Goal: Information Seeking & Learning: Learn about a topic

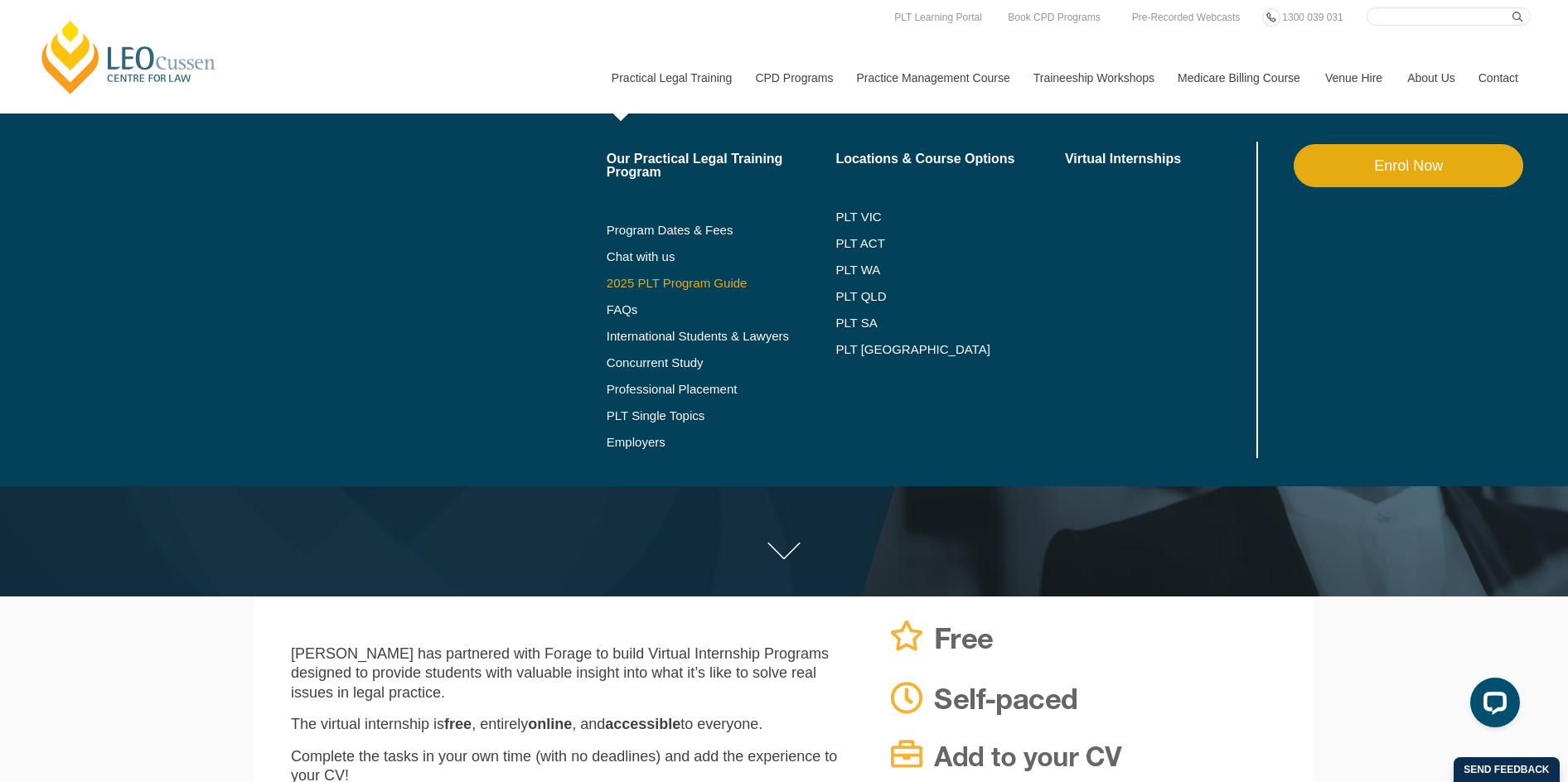
click at [733, 283] on link "2025 PLT Program Guide" at bounding box center [701, 284] width 188 height 13
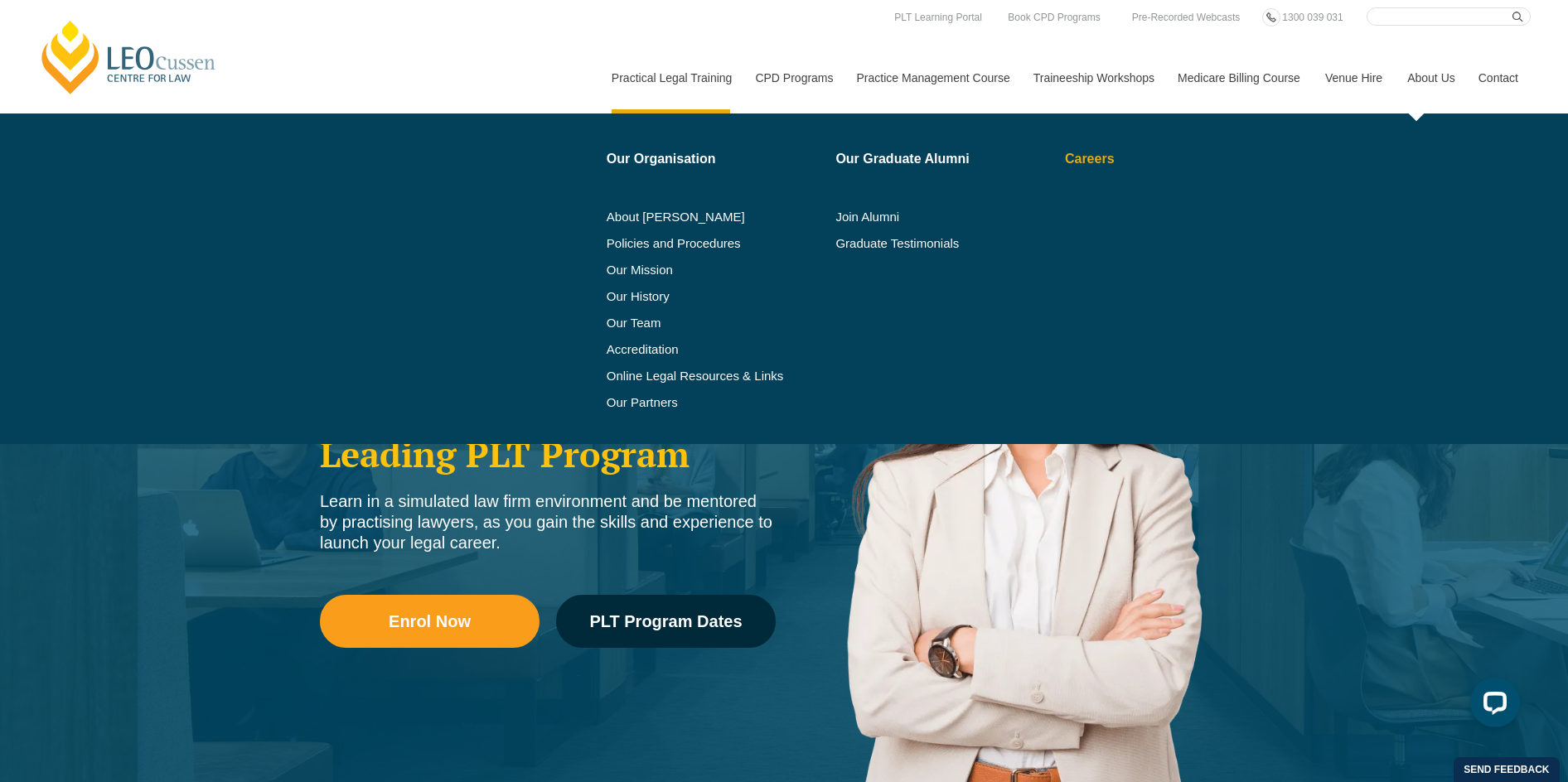
click at [1084, 158] on link "Careers" at bounding box center [1158, 159] width 188 height 13
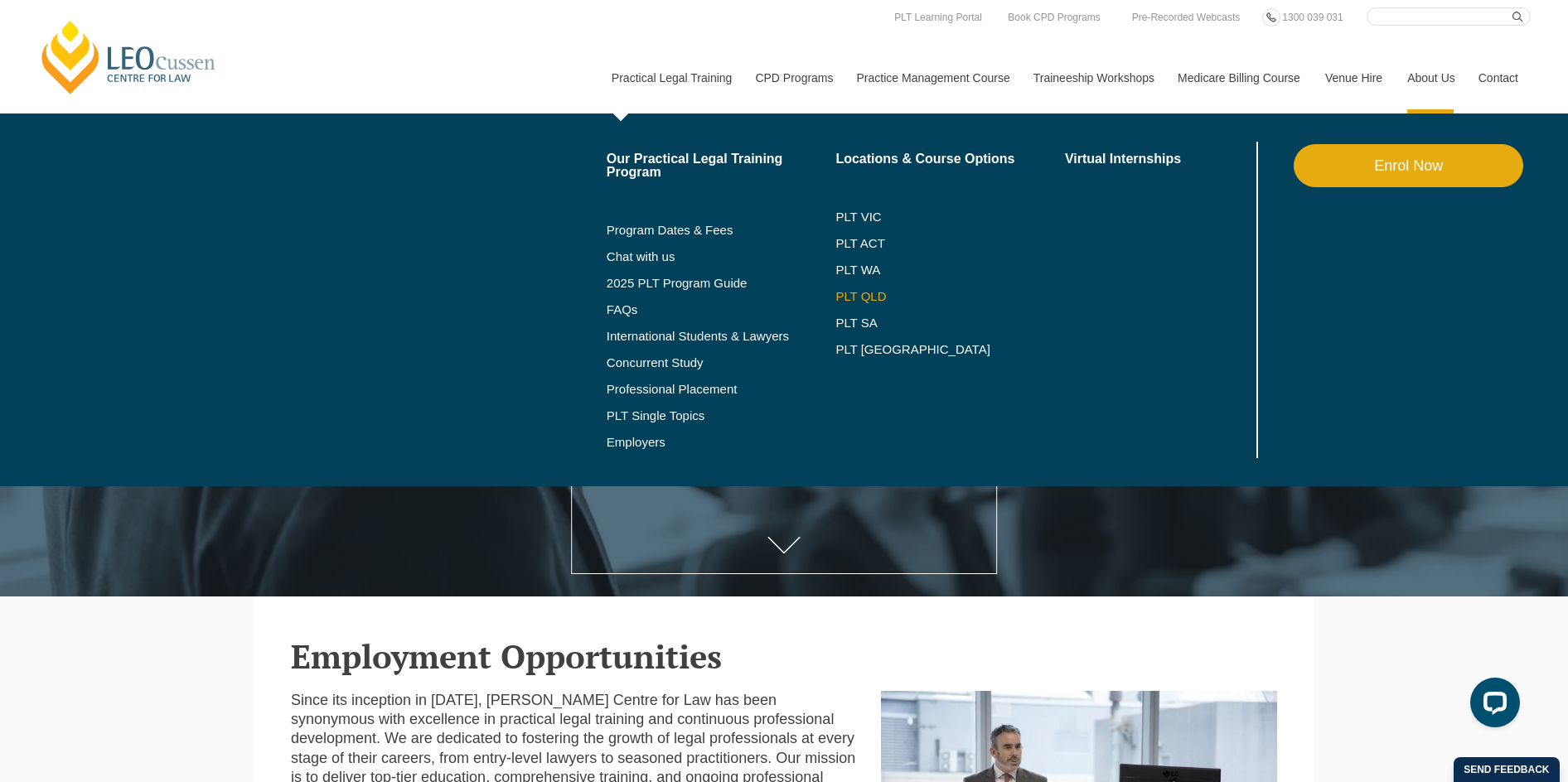
click at [864, 296] on link "PLT QLD" at bounding box center [949, 297] width 230 height 13
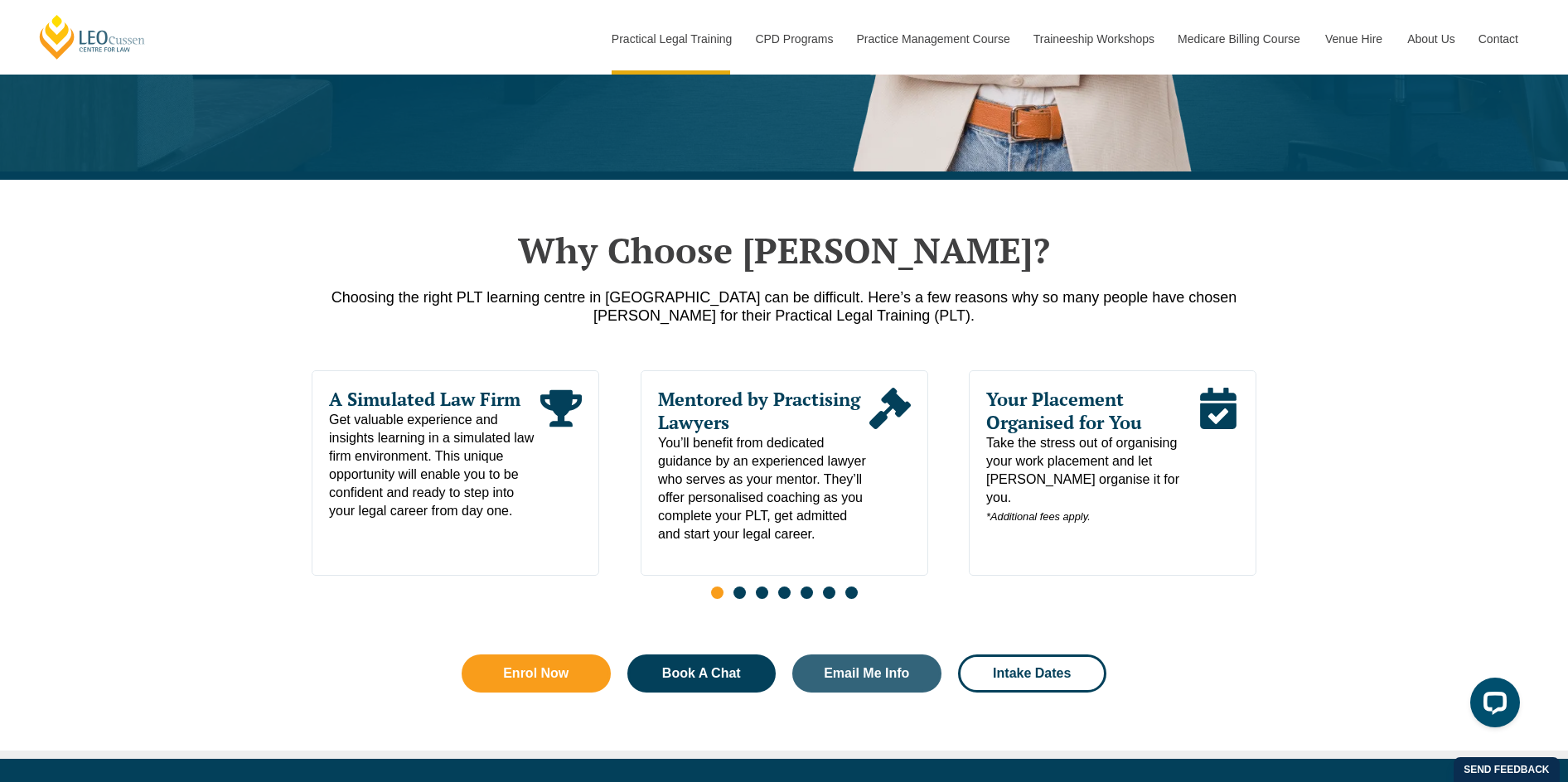
click at [740, 595] on span "Go to slide 2" at bounding box center [739, 593] width 12 height 12
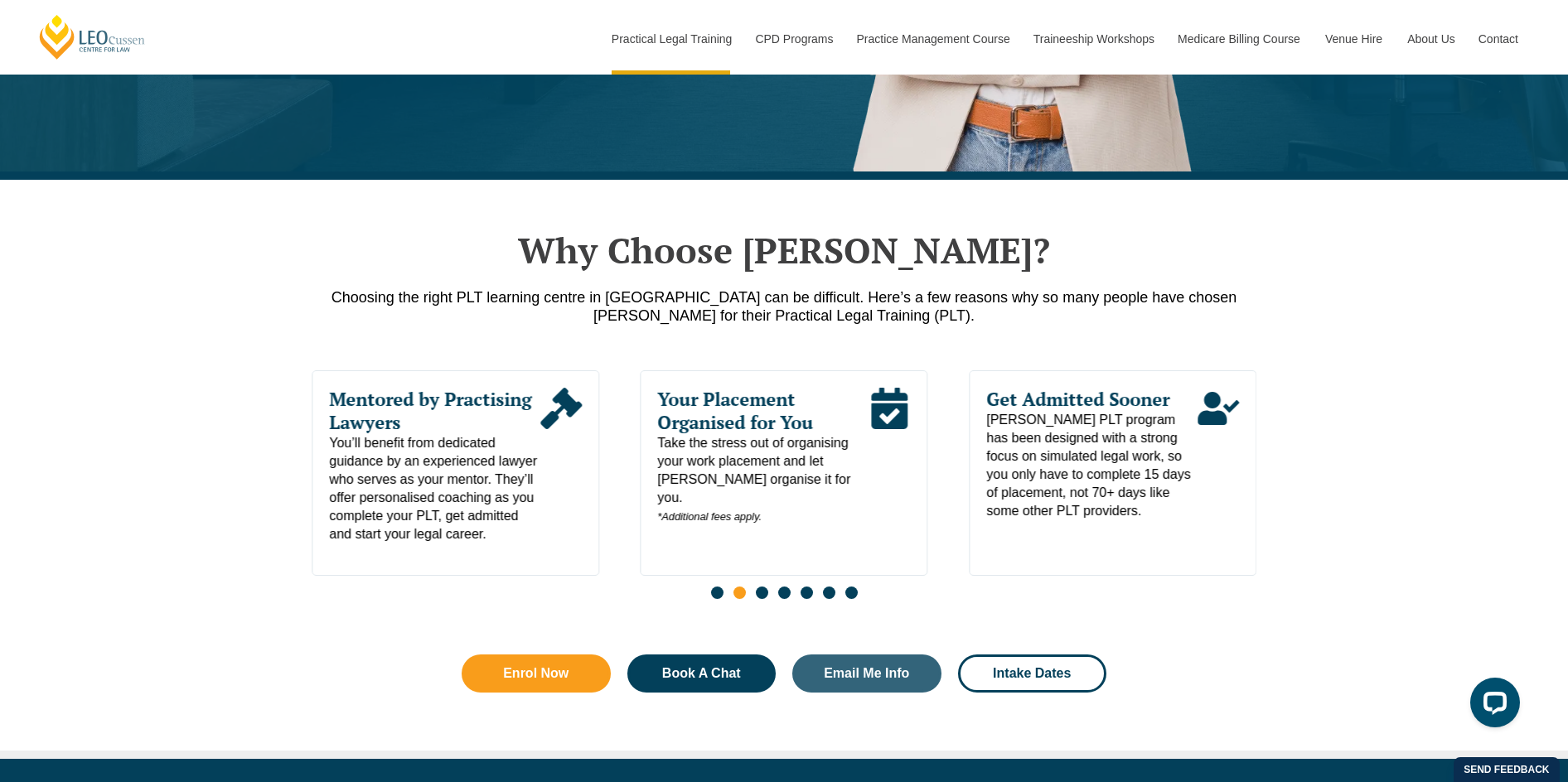
click at [766, 600] on span "Go to slide 3" at bounding box center [761, 593] width 12 height 12
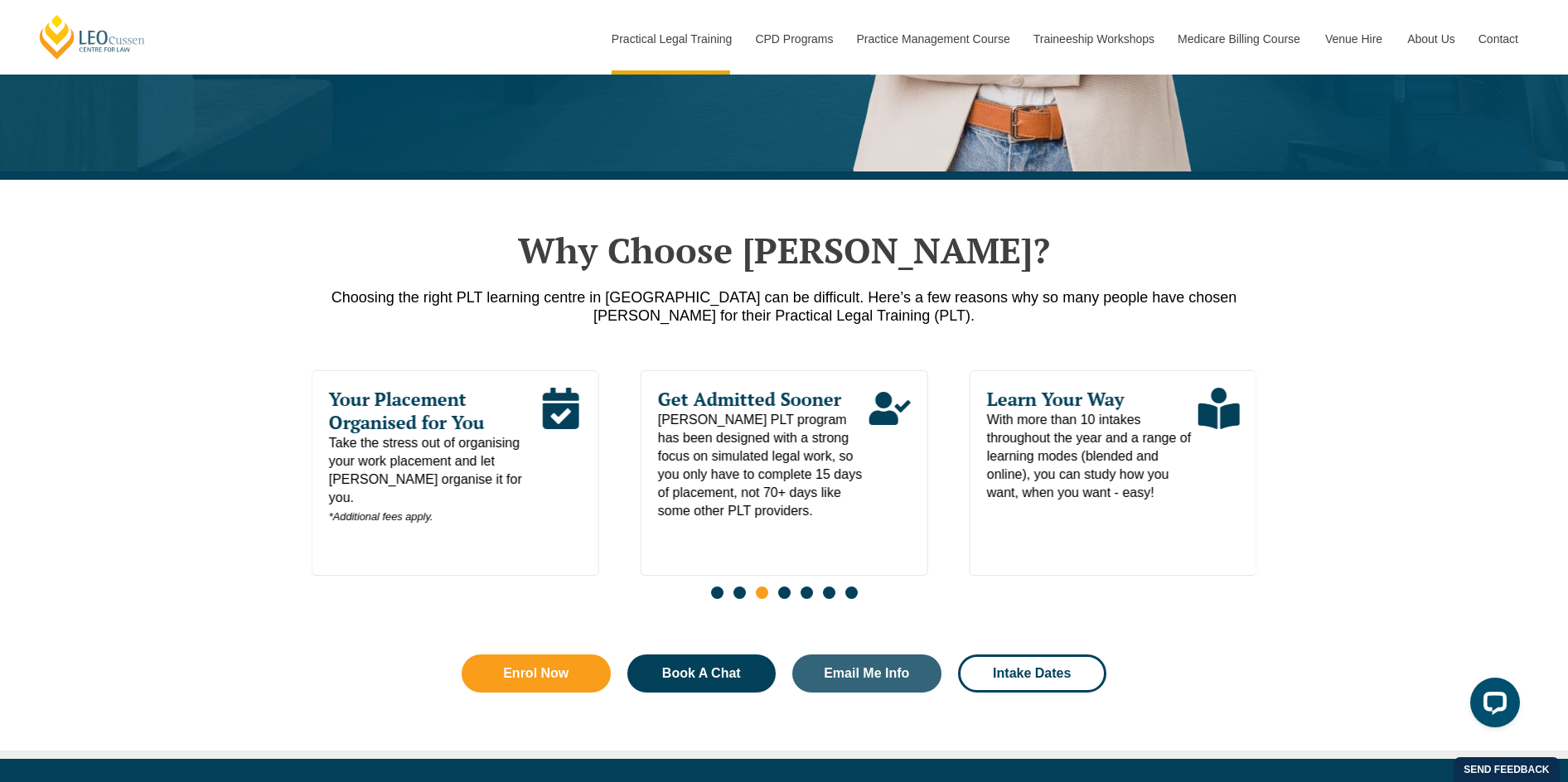
click at [782, 595] on span "Go to slide 4" at bounding box center [784, 593] width 12 height 12
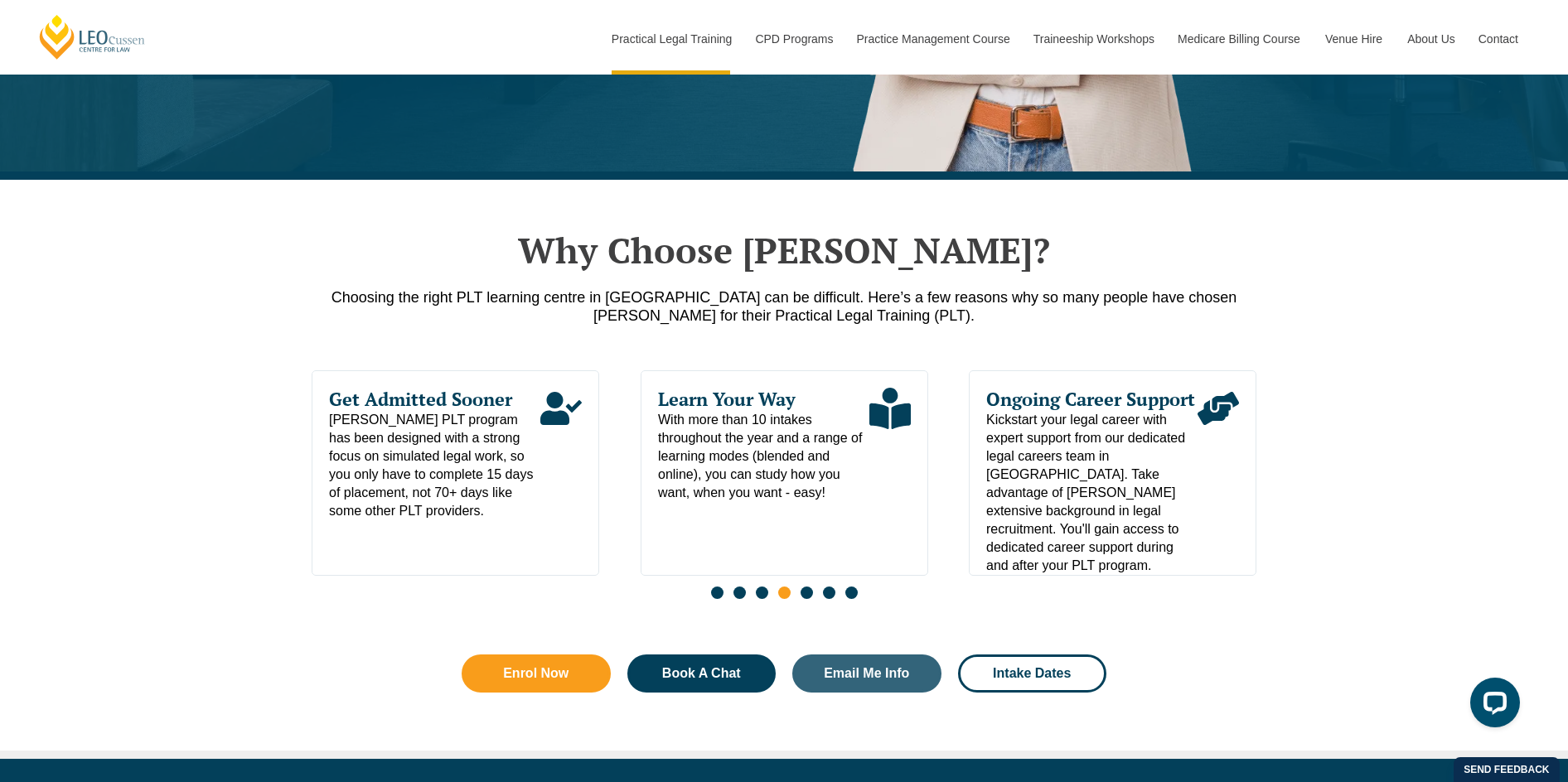
click at [804, 597] on span "Go to slide 5" at bounding box center [806, 593] width 12 height 12
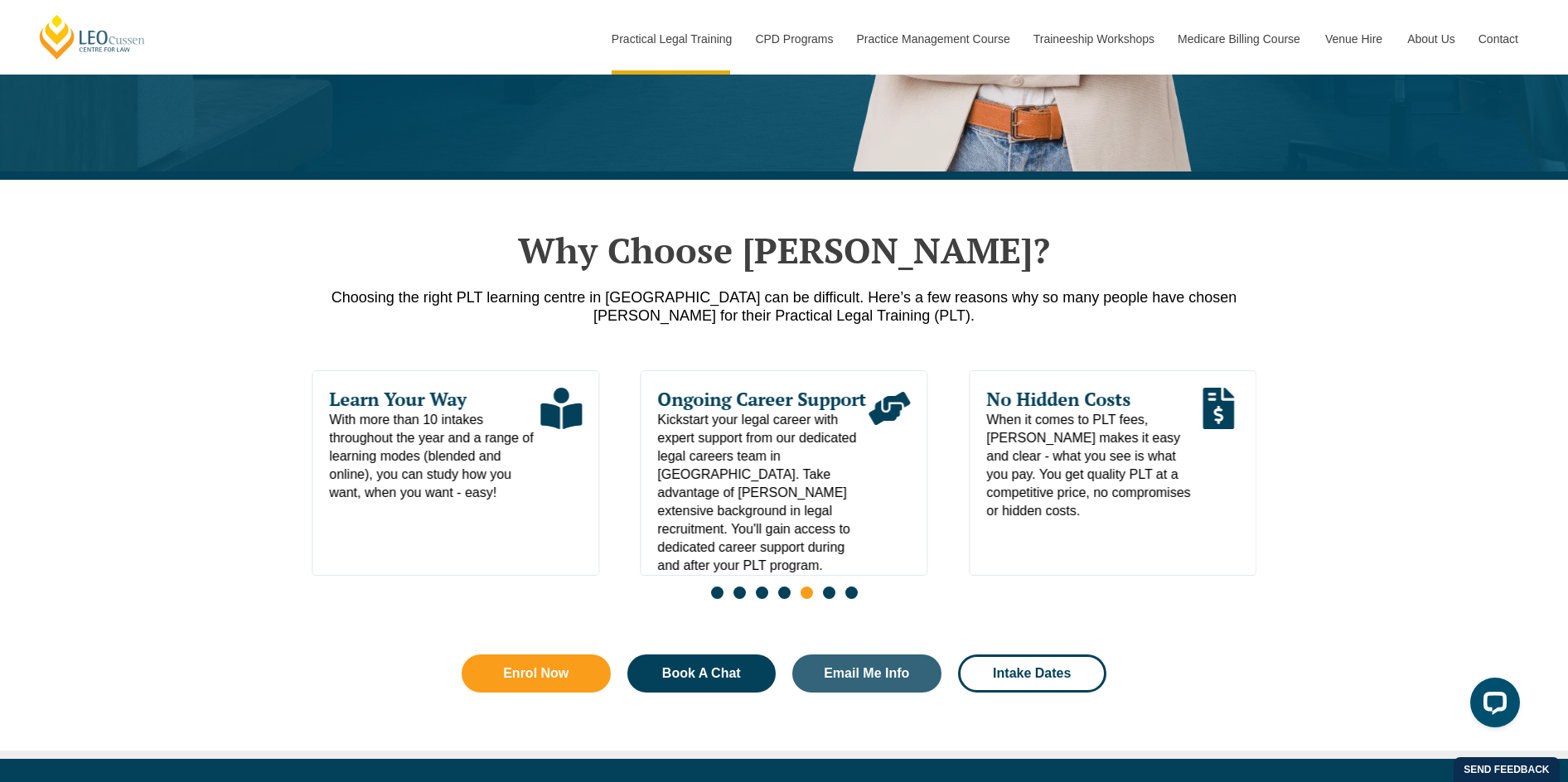
click at [830, 600] on span "Go to slide 6" at bounding box center [828, 593] width 12 height 12
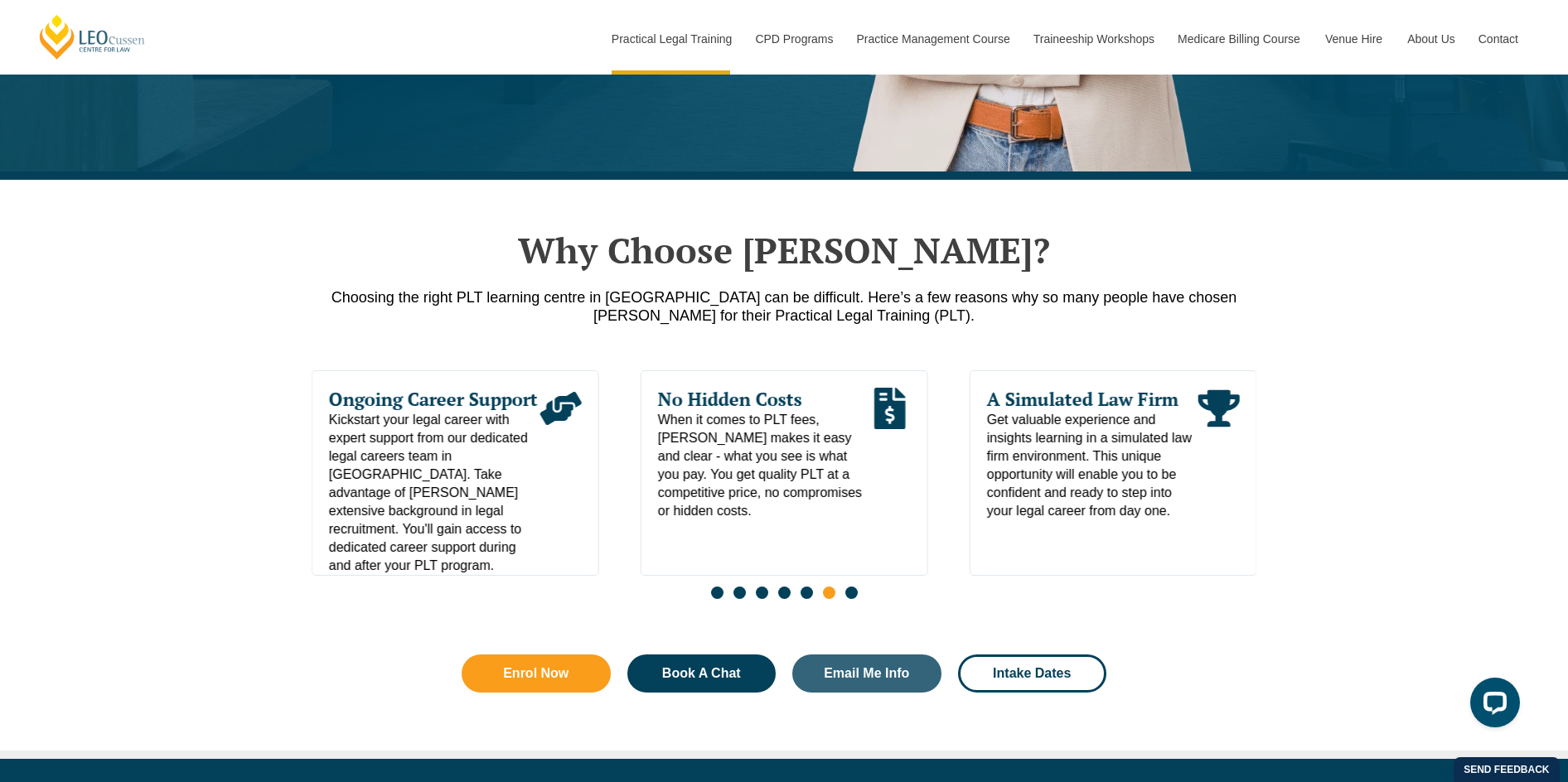
click at [853, 597] on span "Go to slide 7" at bounding box center [851, 593] width 12 height 12
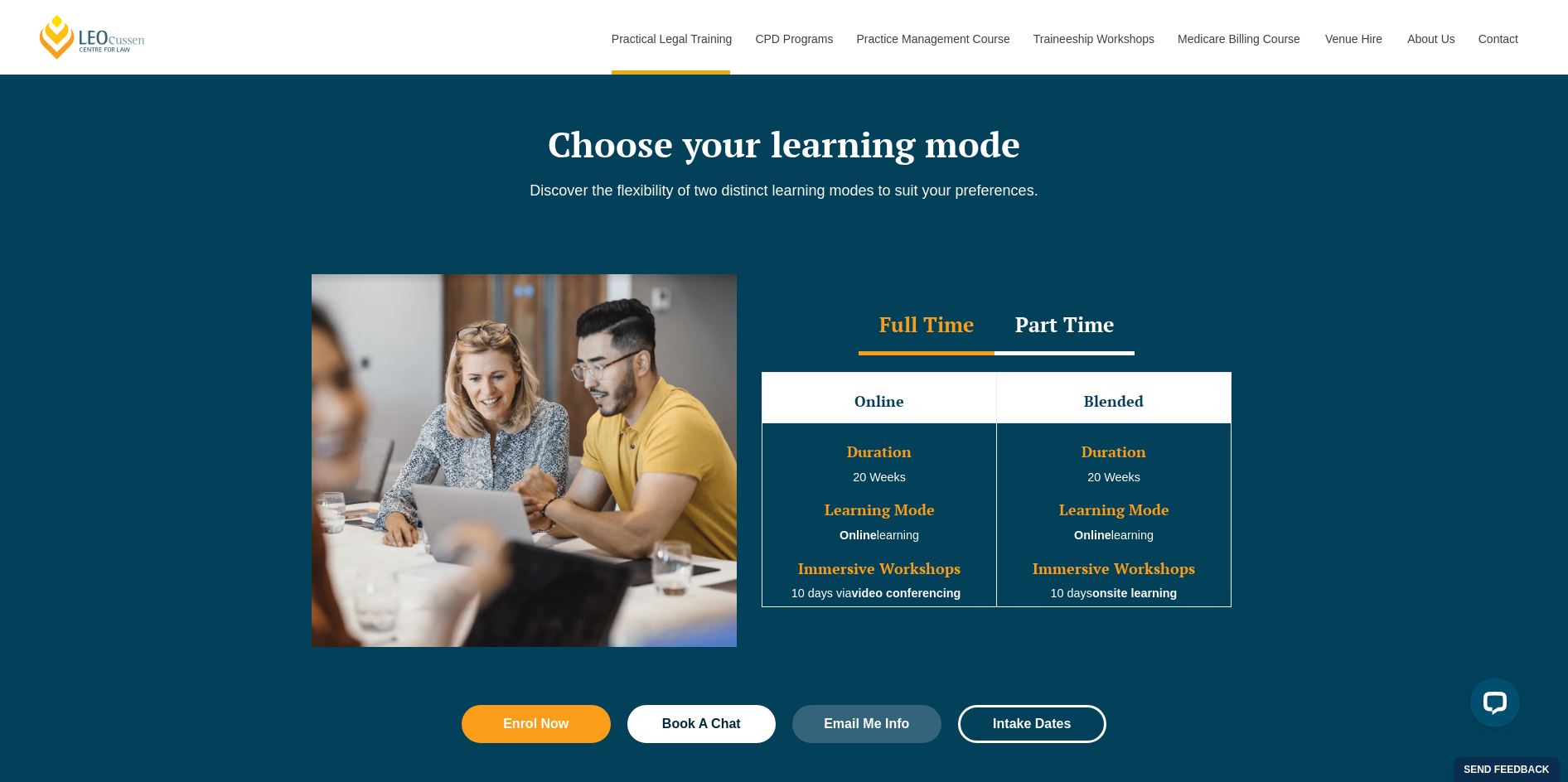
scroll to position [1409, 0]
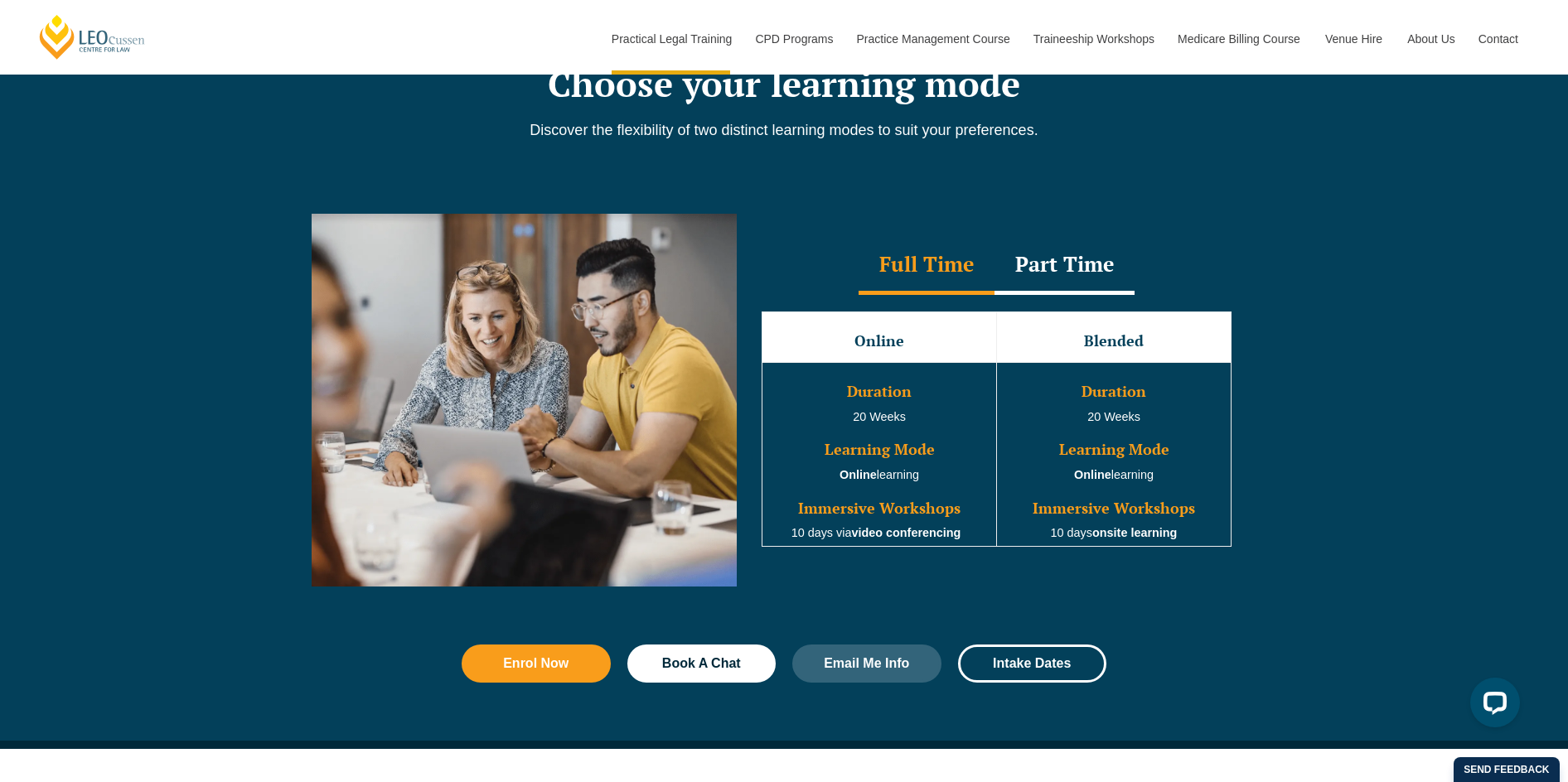
click at [1108, 362] on td "Blended" at bounding box center [1114, 338] width 235 height 51
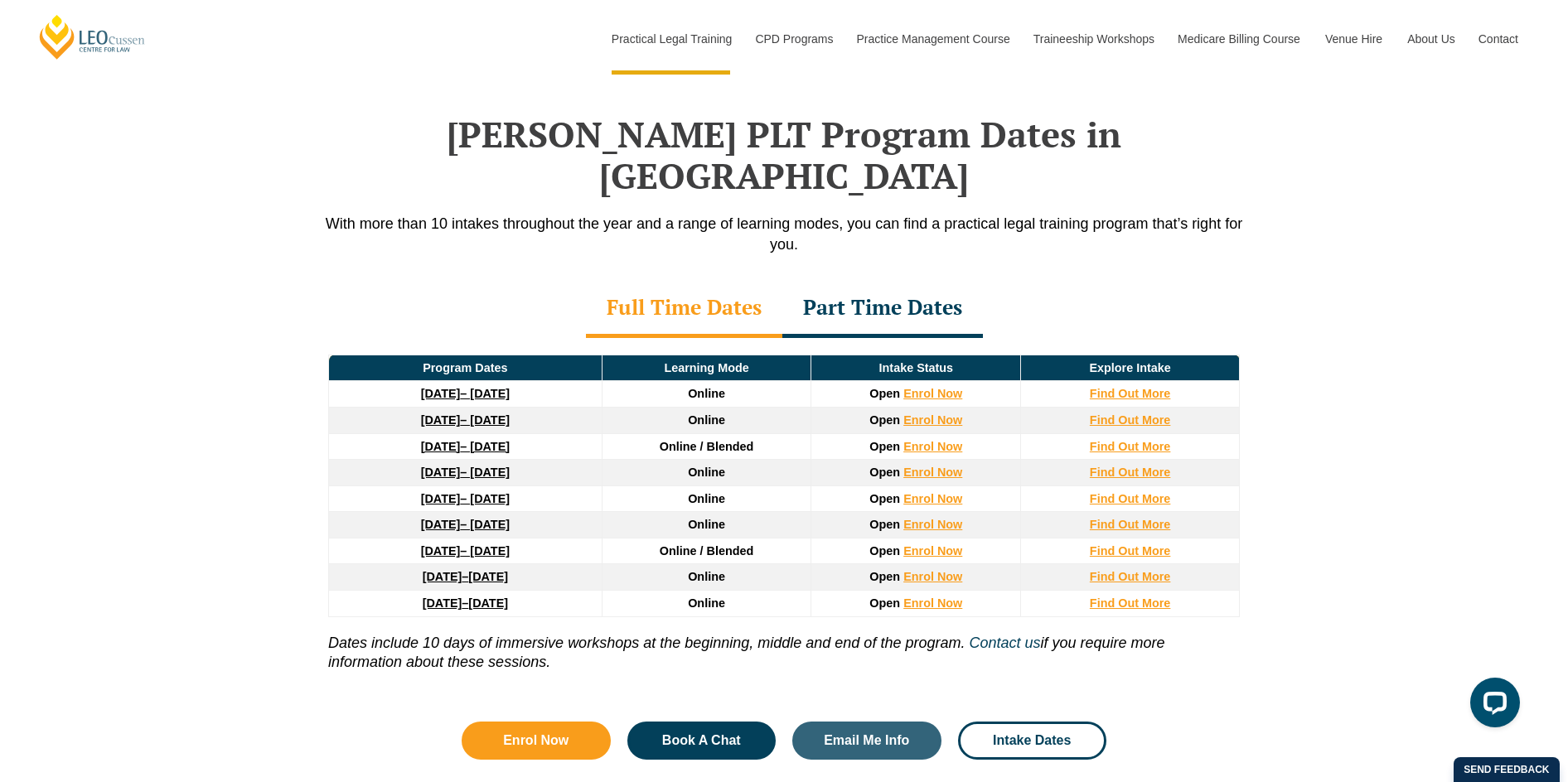
scroll to position [2154, 0]
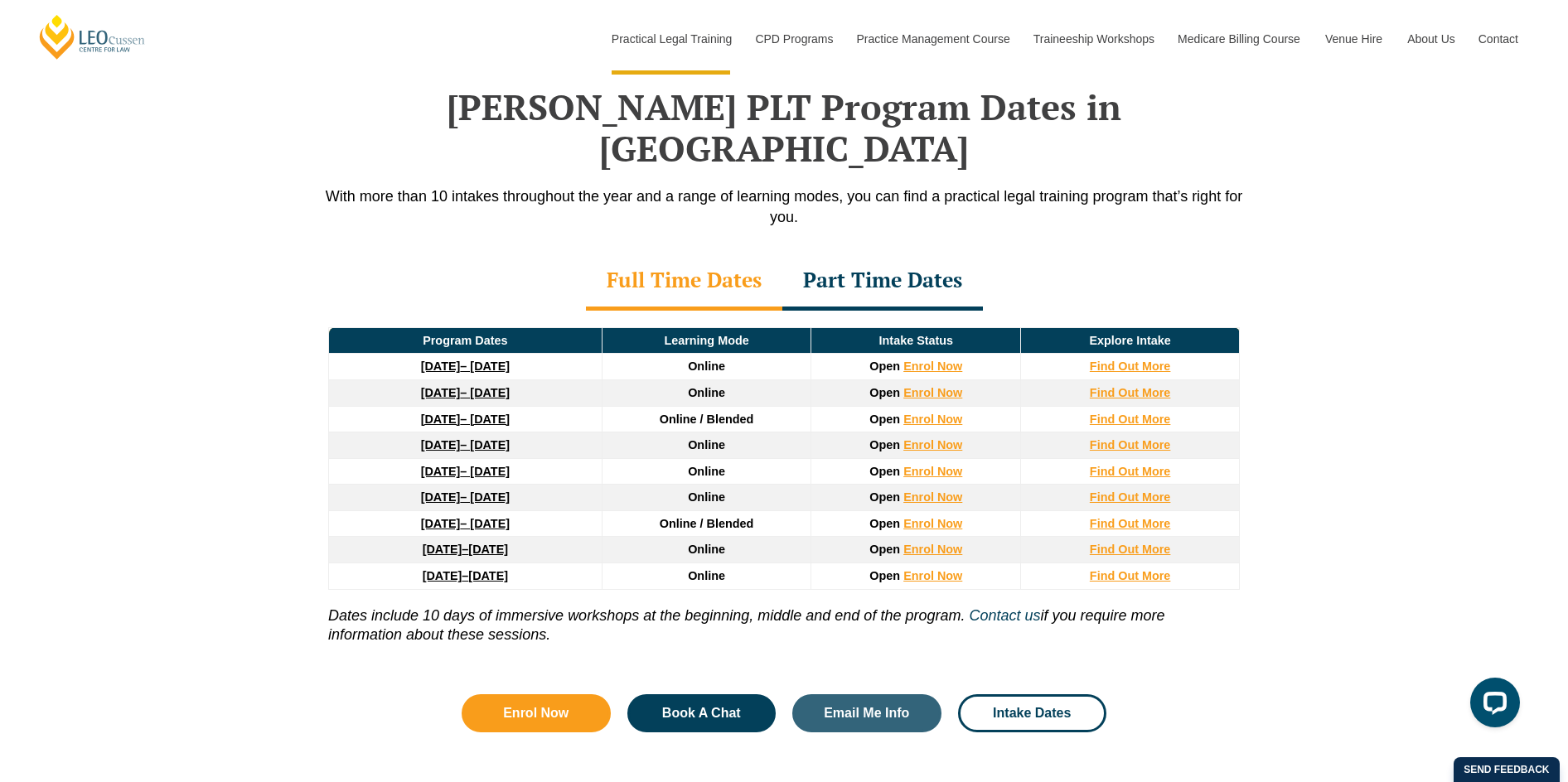
click at [886, 253] on div "Part Time Dates" at bounding box center [882, 282] width 201 height 58
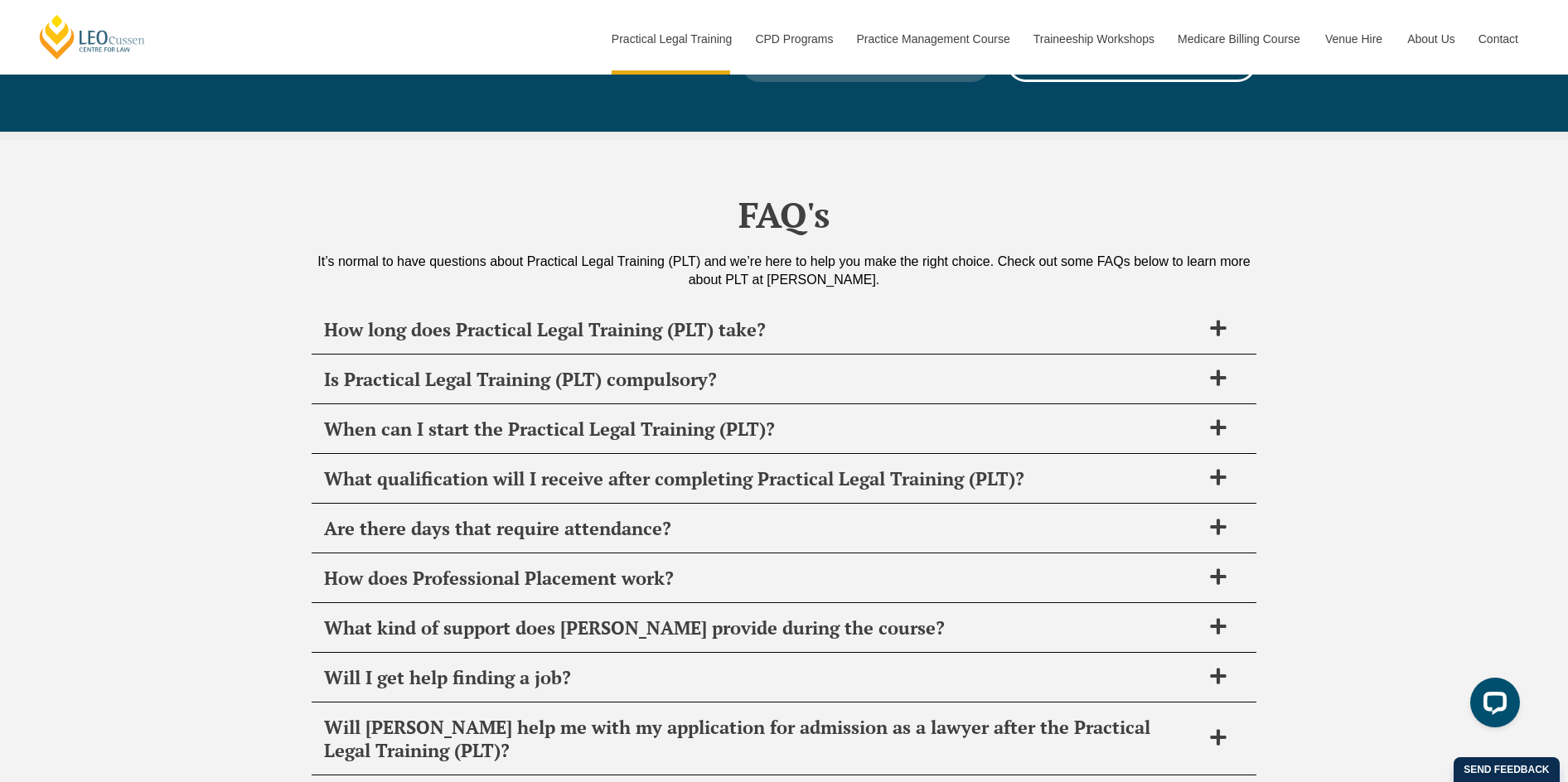
scroll to position [7873, 0]
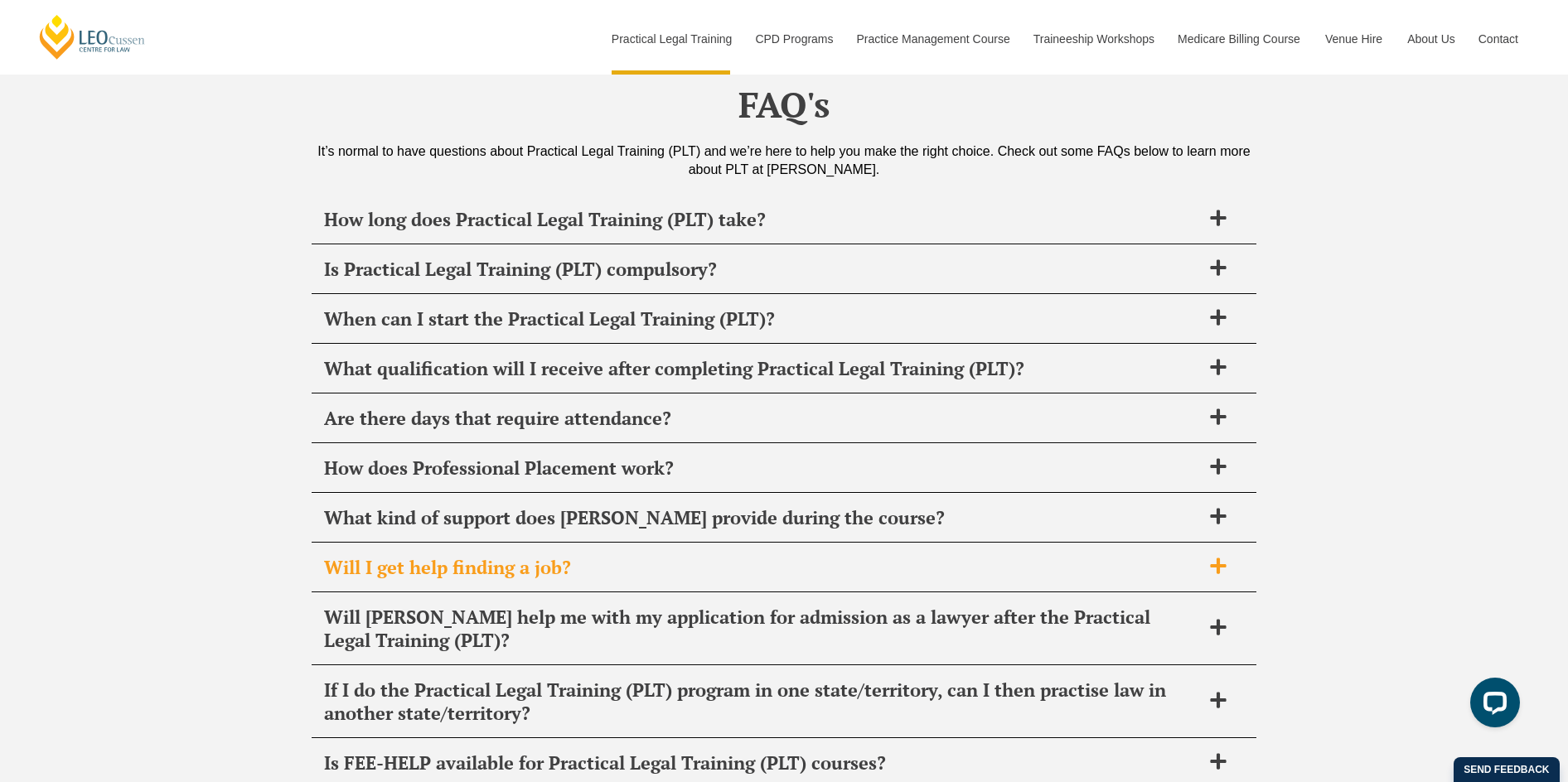
click at [1226, 557] on icon at bounding box center [1218, 566] width 18 height 18
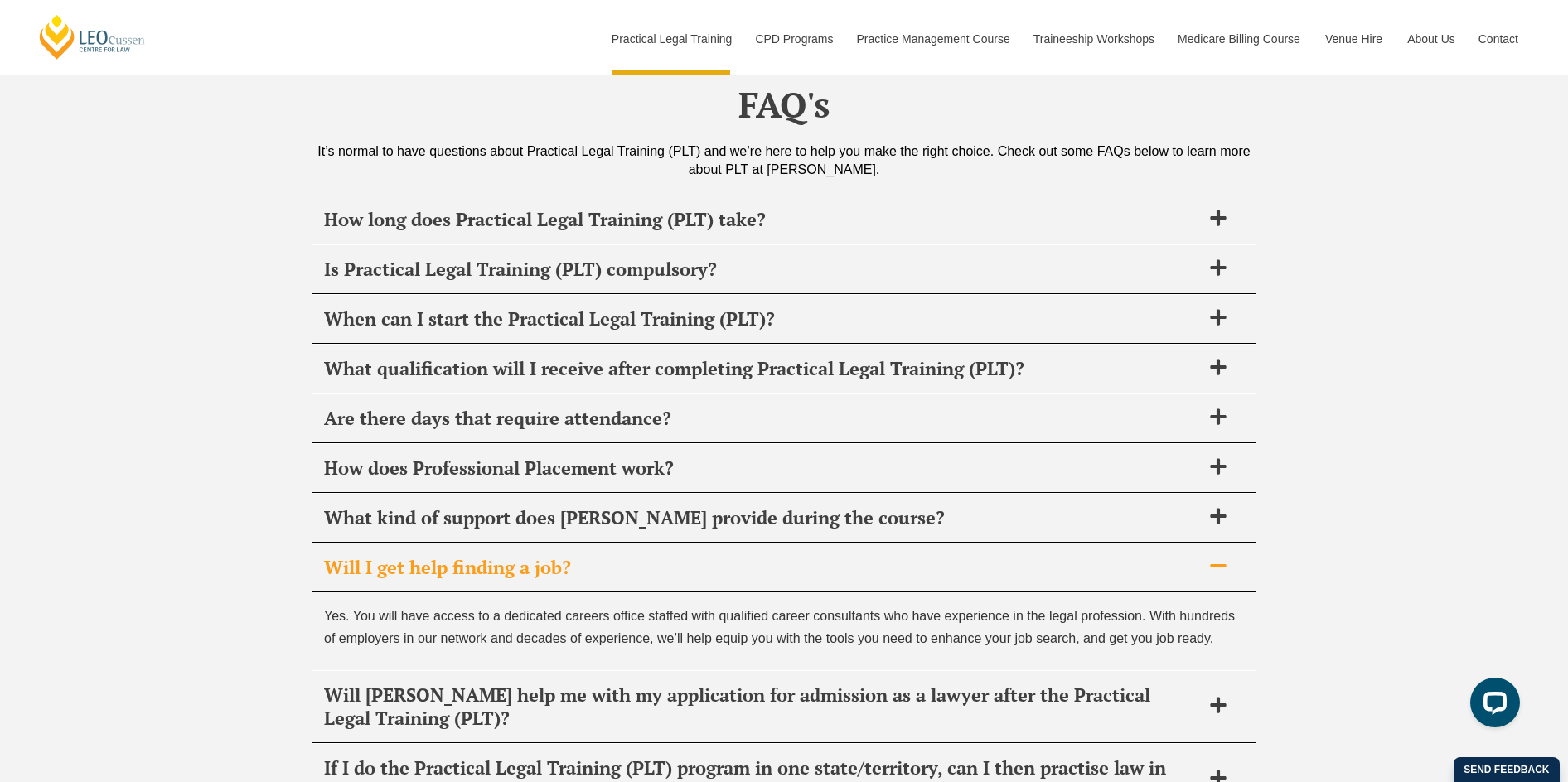
click at [1226, 557] on icon at bounding box center [1218, 566] width 18 height 18
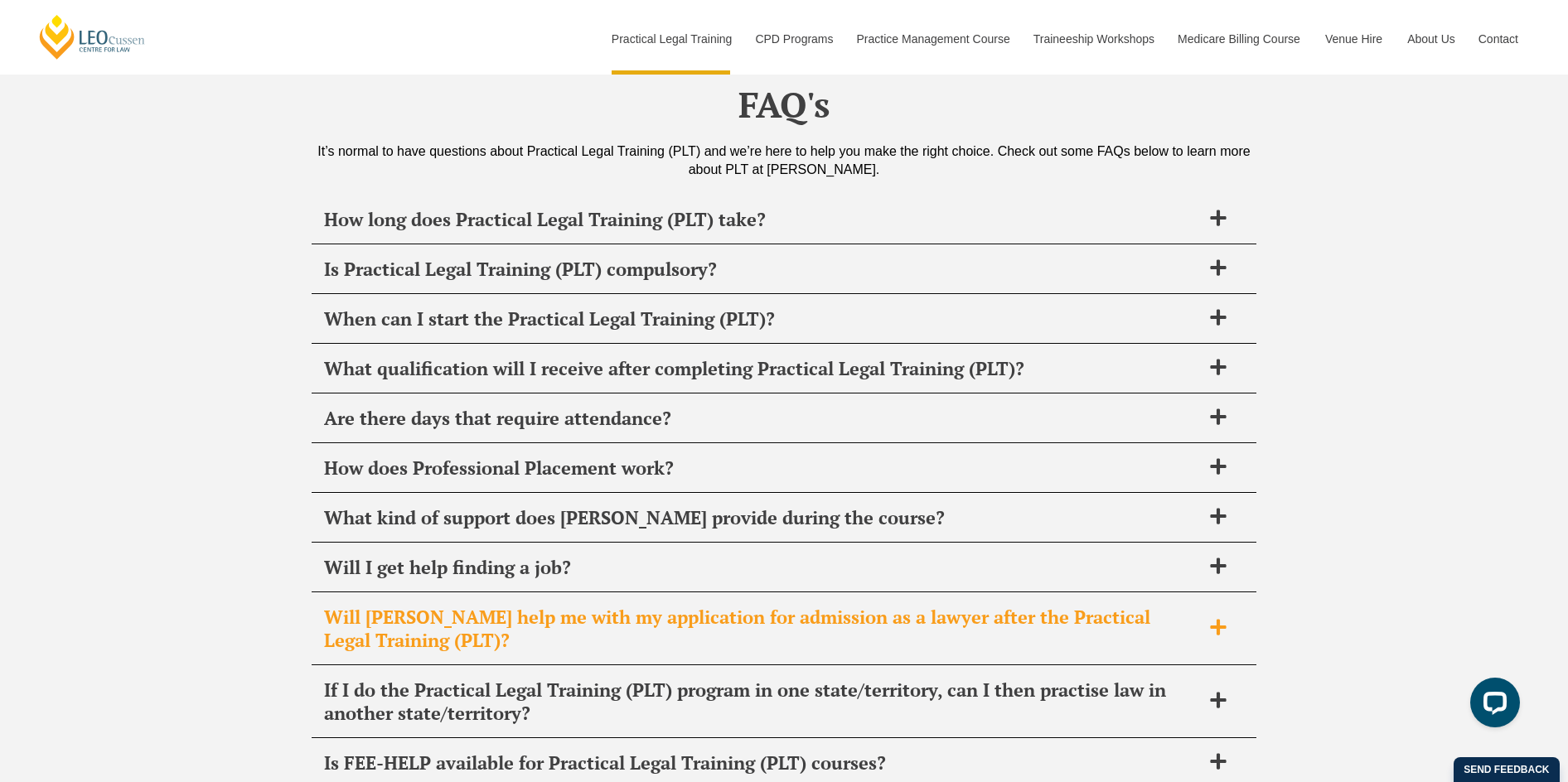
click at [1221, 619] on icon at bounding box center [1218, 628] width 18 height 18
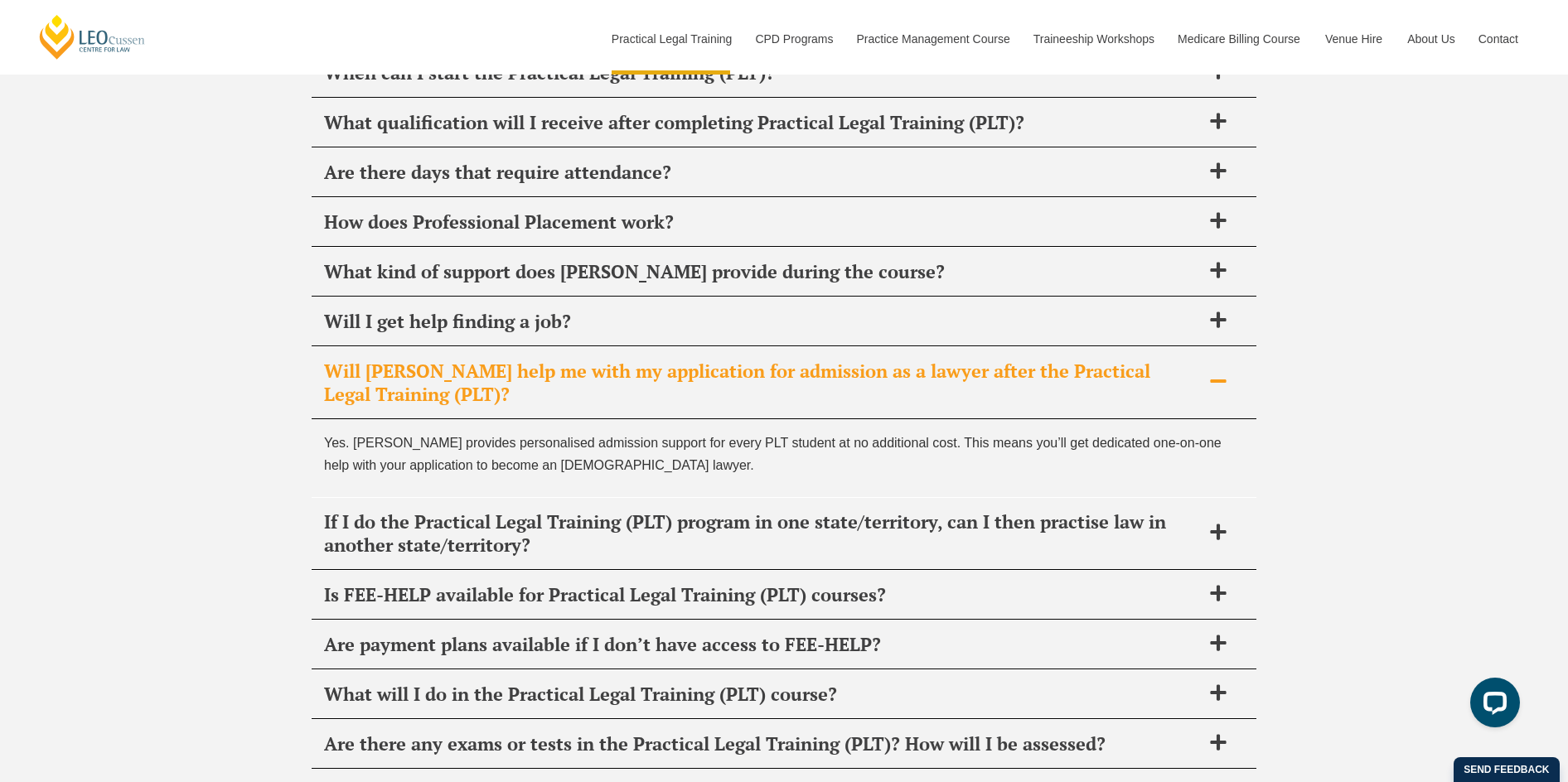
scroll to position [8122, 0]
click at [1216, 370] on icon at bounding box center [1218, 379] width 18 height 18
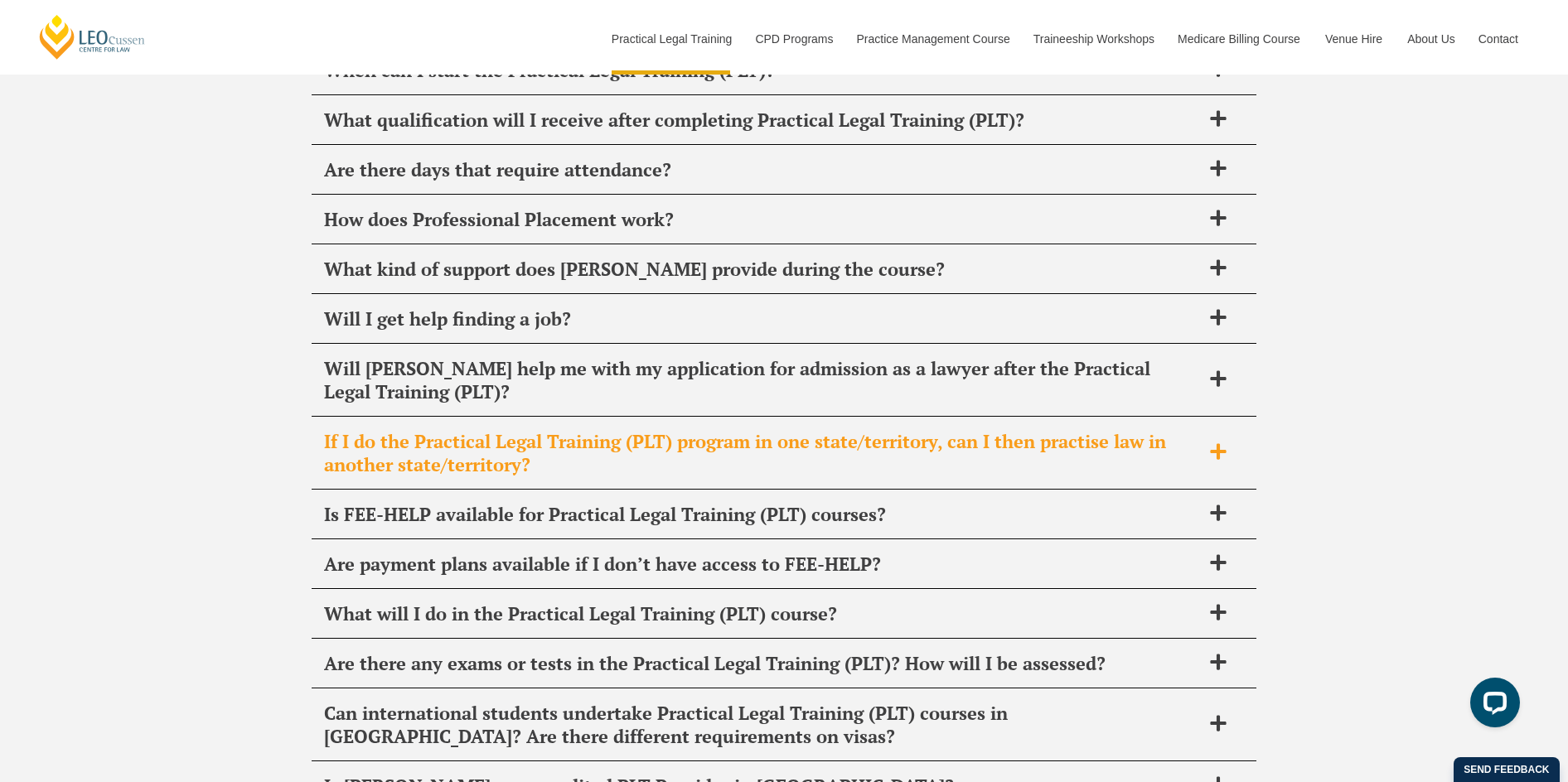
click at [1230, 443] on span at bounding box center [1218, 453] width 35 height 21
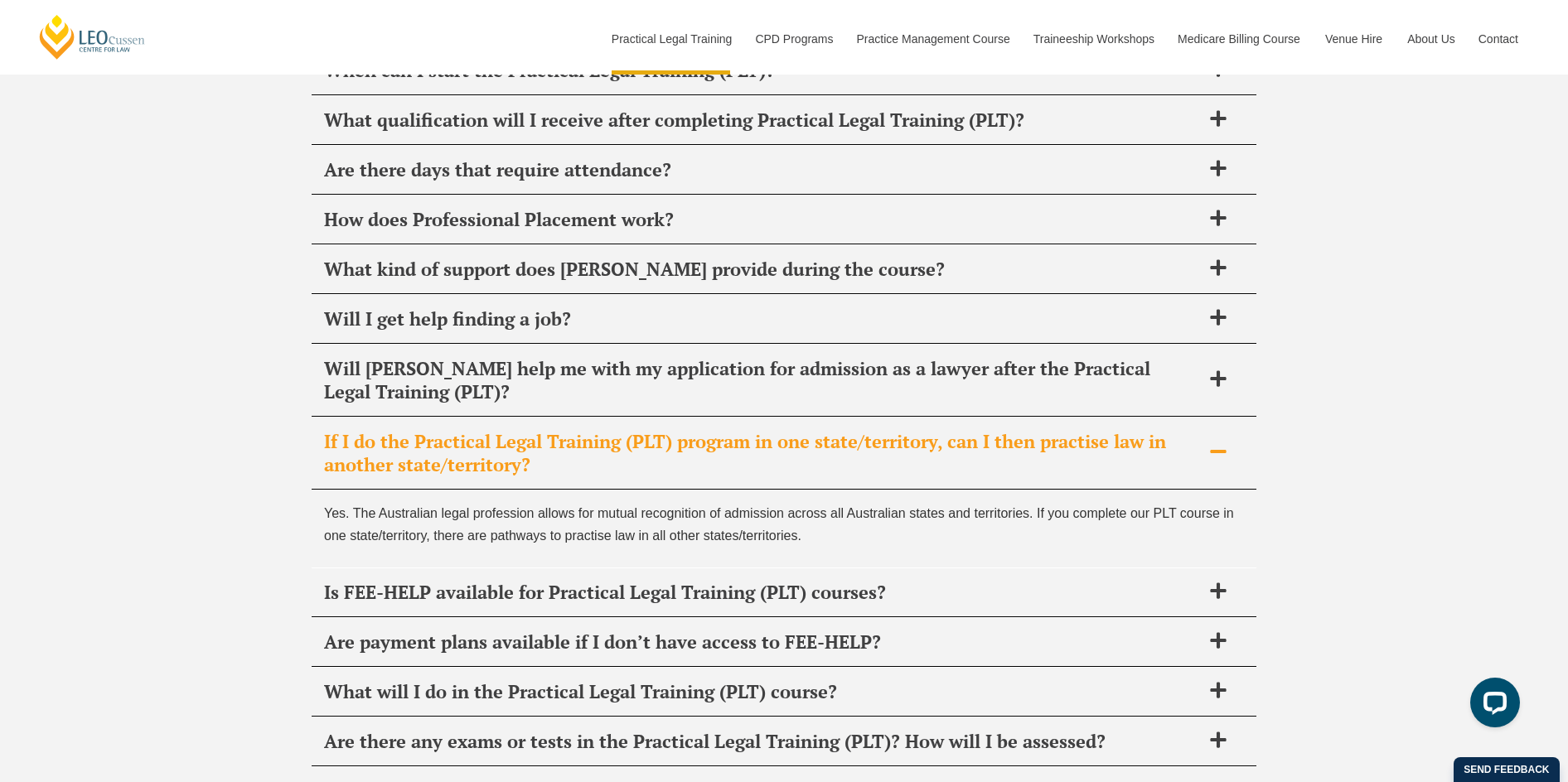
click at [1230, 443] on span at bounding box center [1218, 453] width 35 height 21
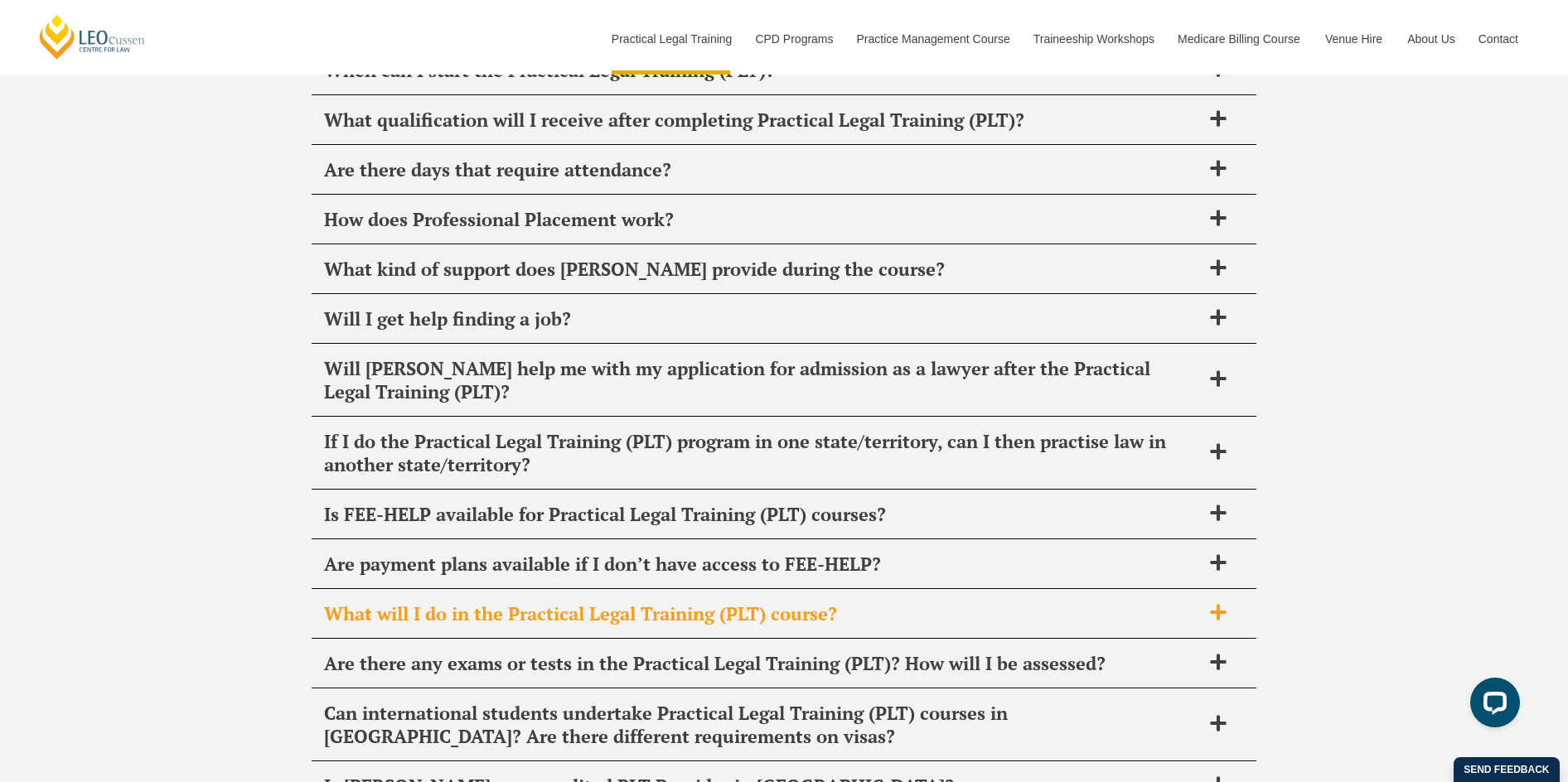
click at [1220, 604] on icon at bounding box center [1218, 613] width 18 height 18
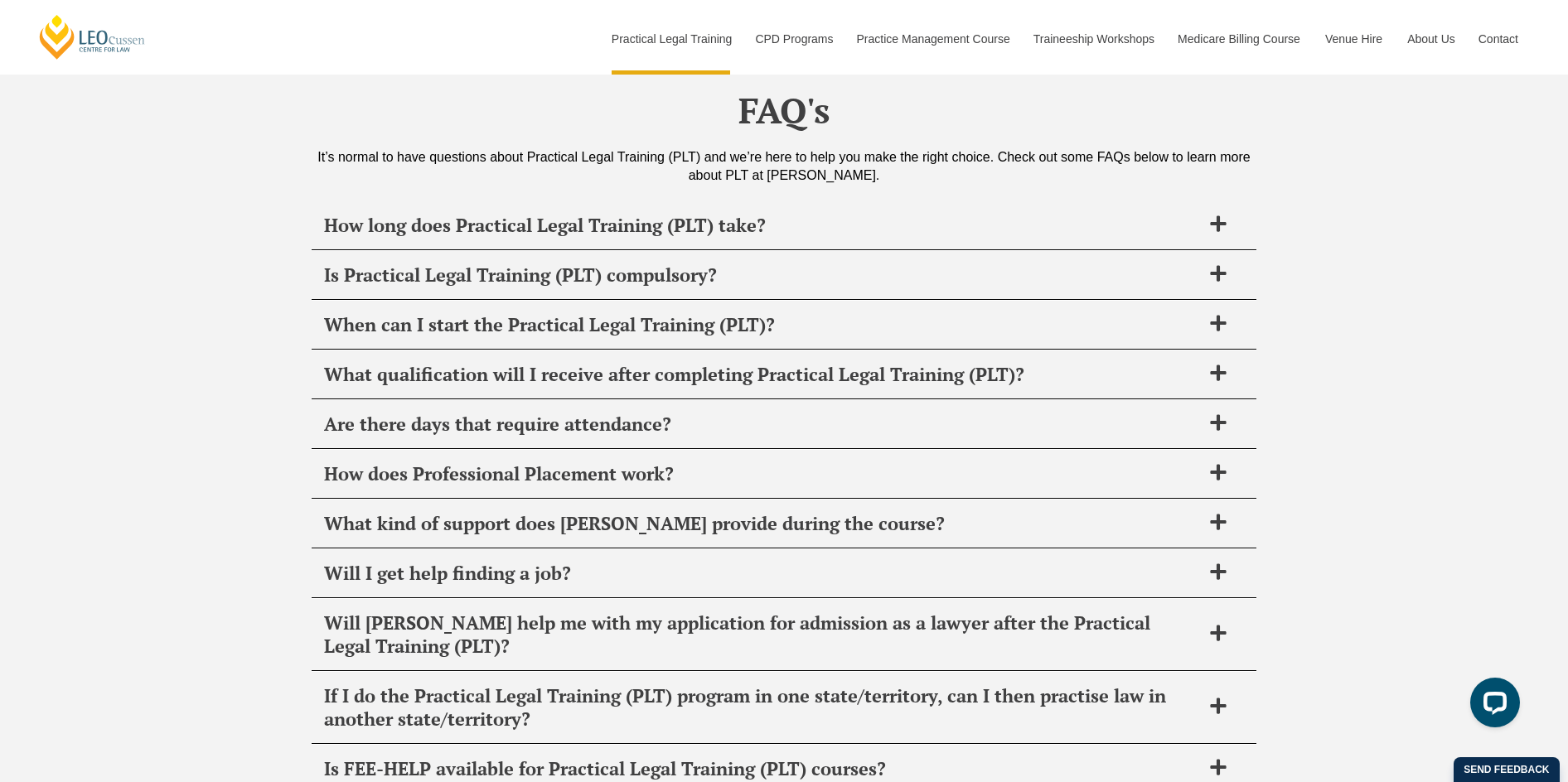
scroll to position [7708, 0]
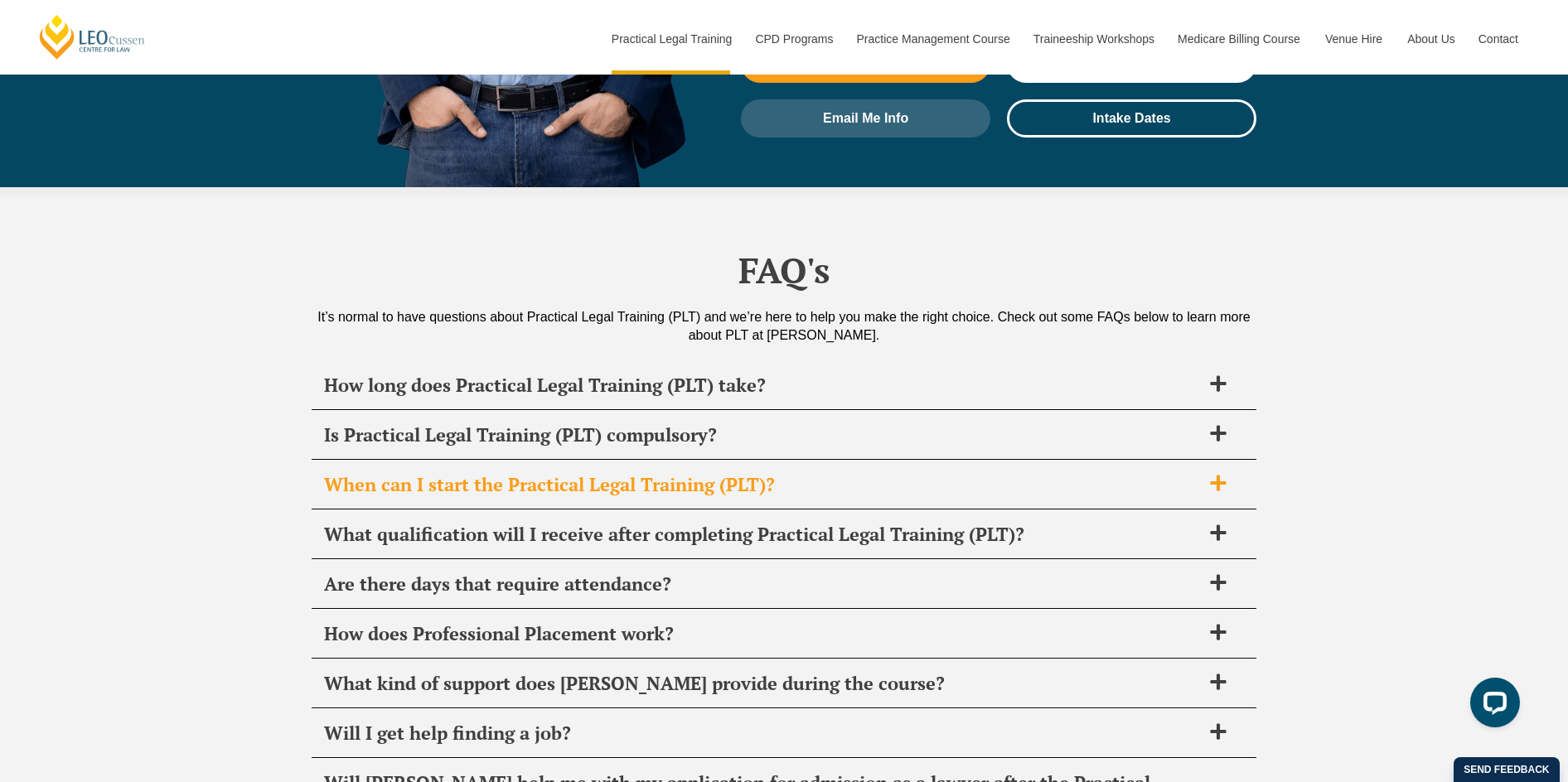
click at [1206, 474] on span at bounding box center [1218, 484] width 35 height 21
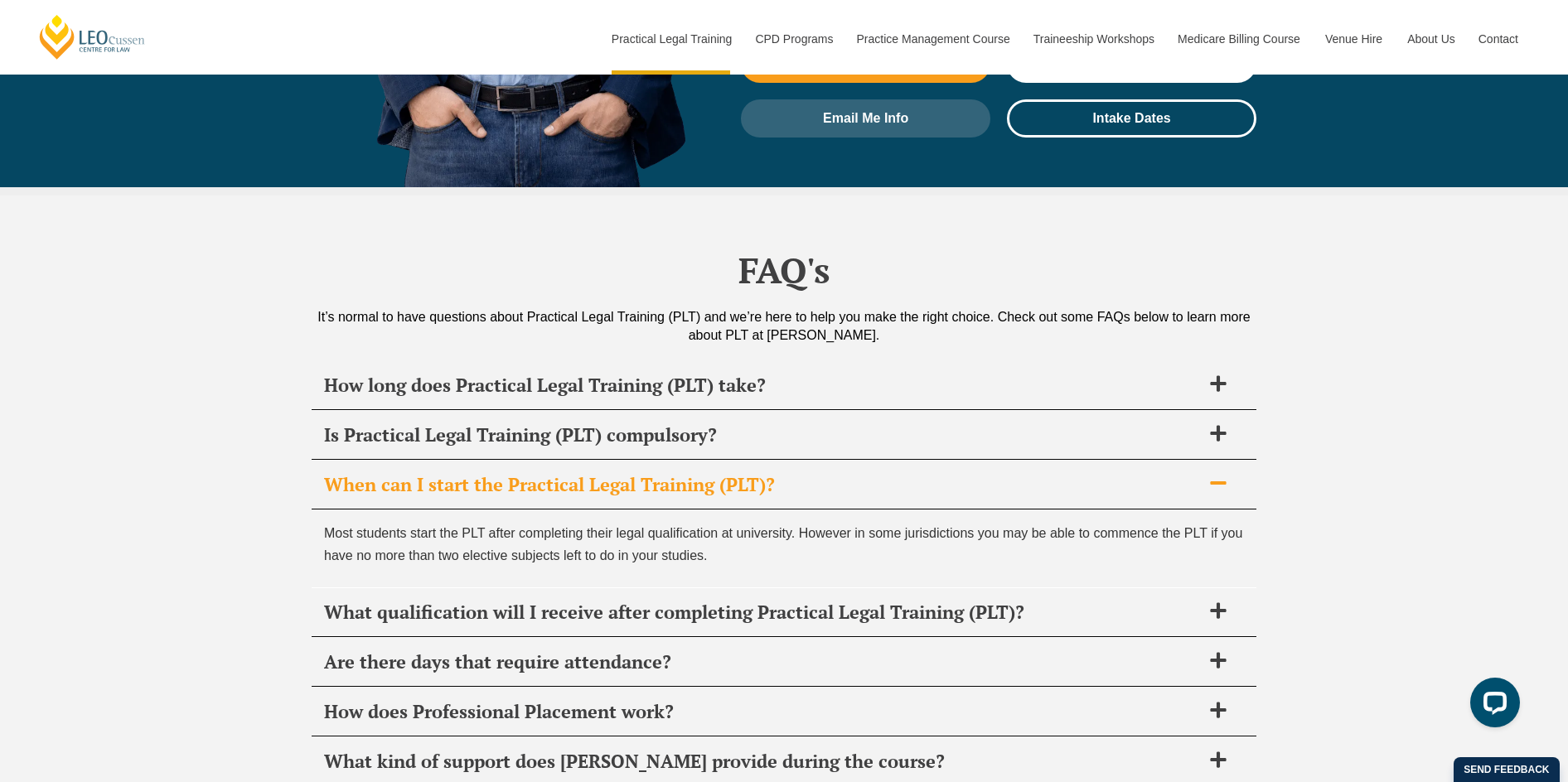
click at [1206, 474] on span at bounding box center [1218, 484] width 35 height 21
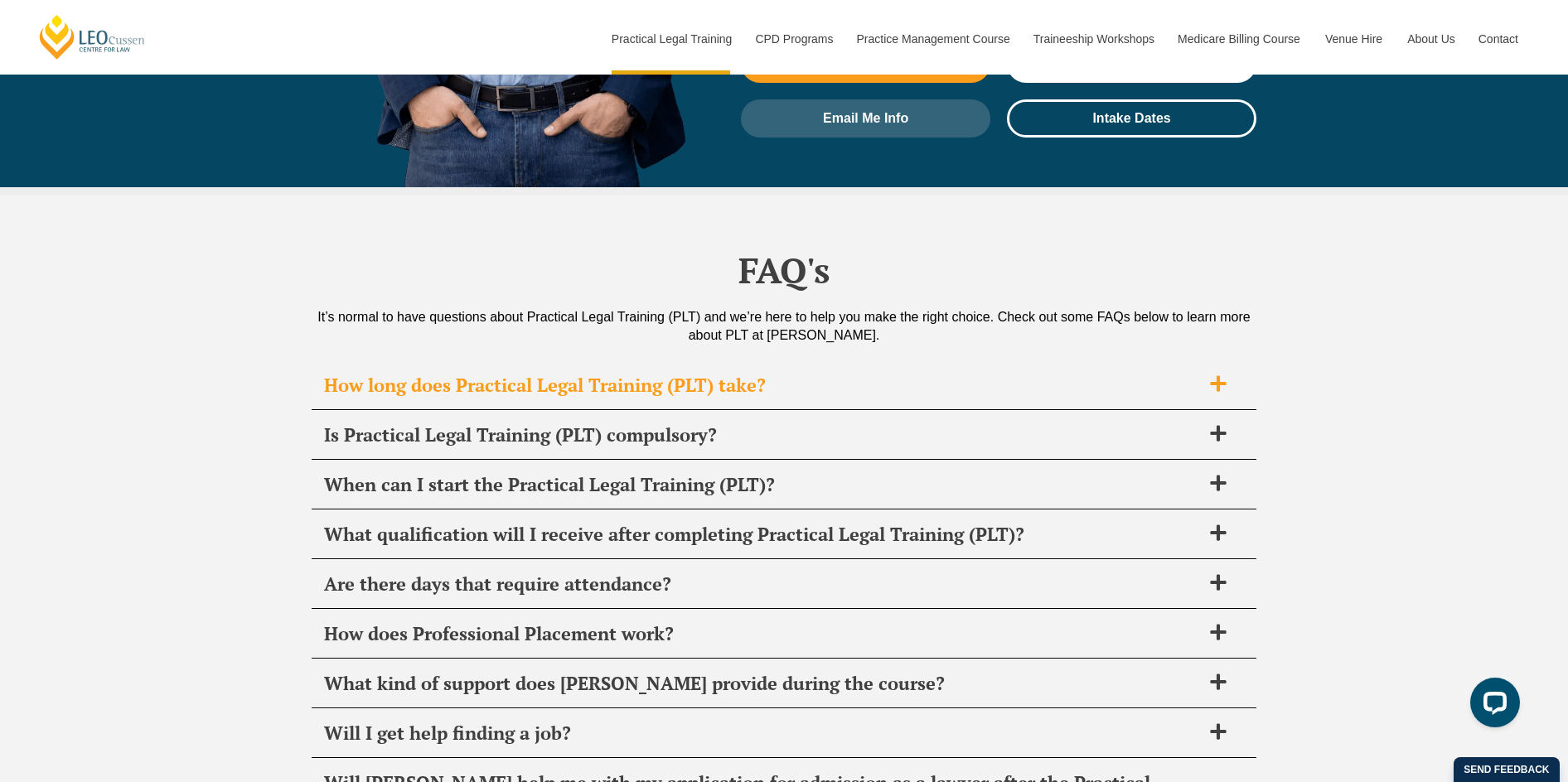
click at [1216, 362] on div "How long does Practical Legal Training (PLT) take?" at bounding box center [784, 386] width 944 height 49
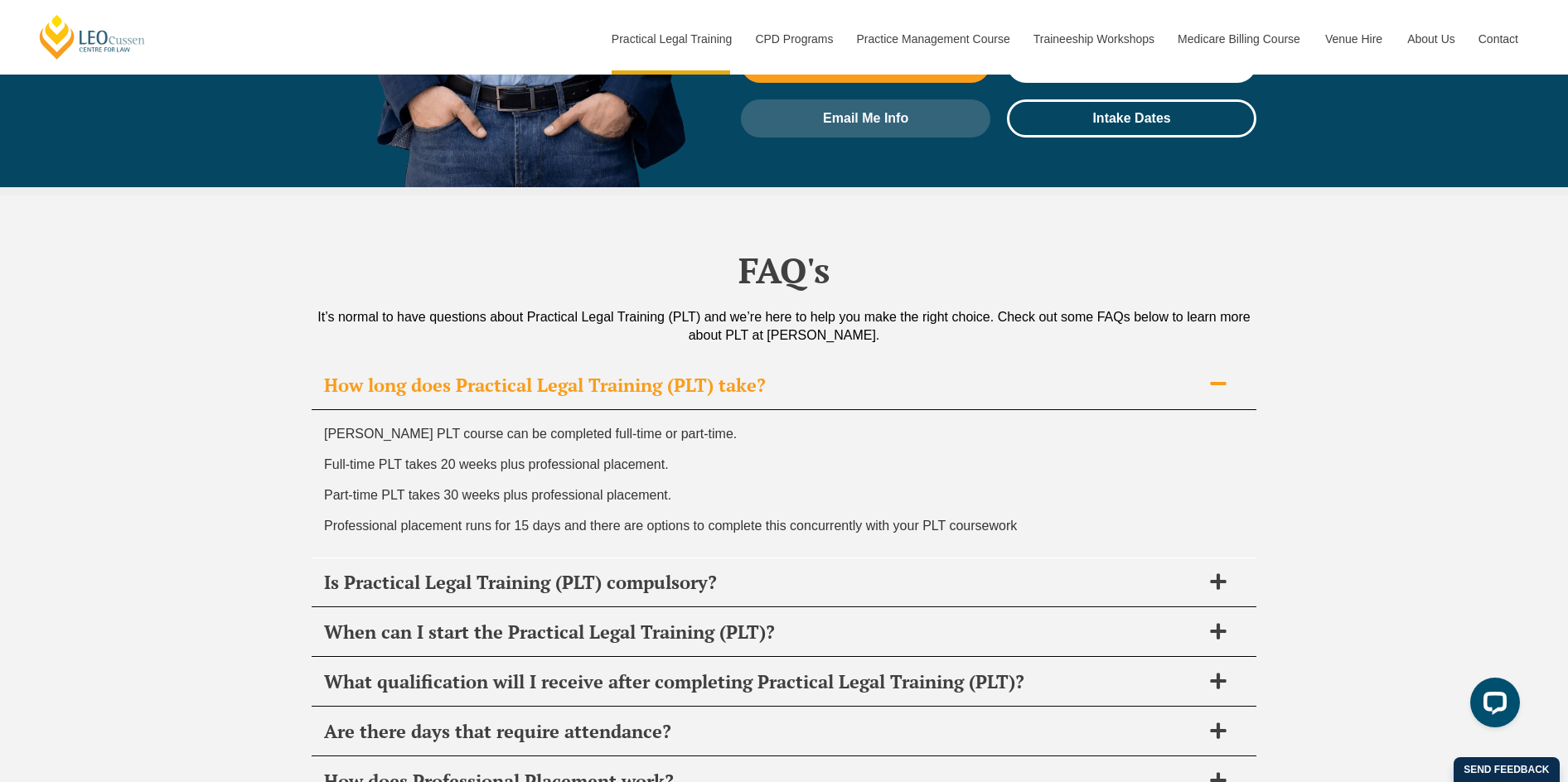
click at [1216, 362] on div "How long does Practical Legal Training (PLT) take?" at bounding box center [784, 386] width 944 height 49
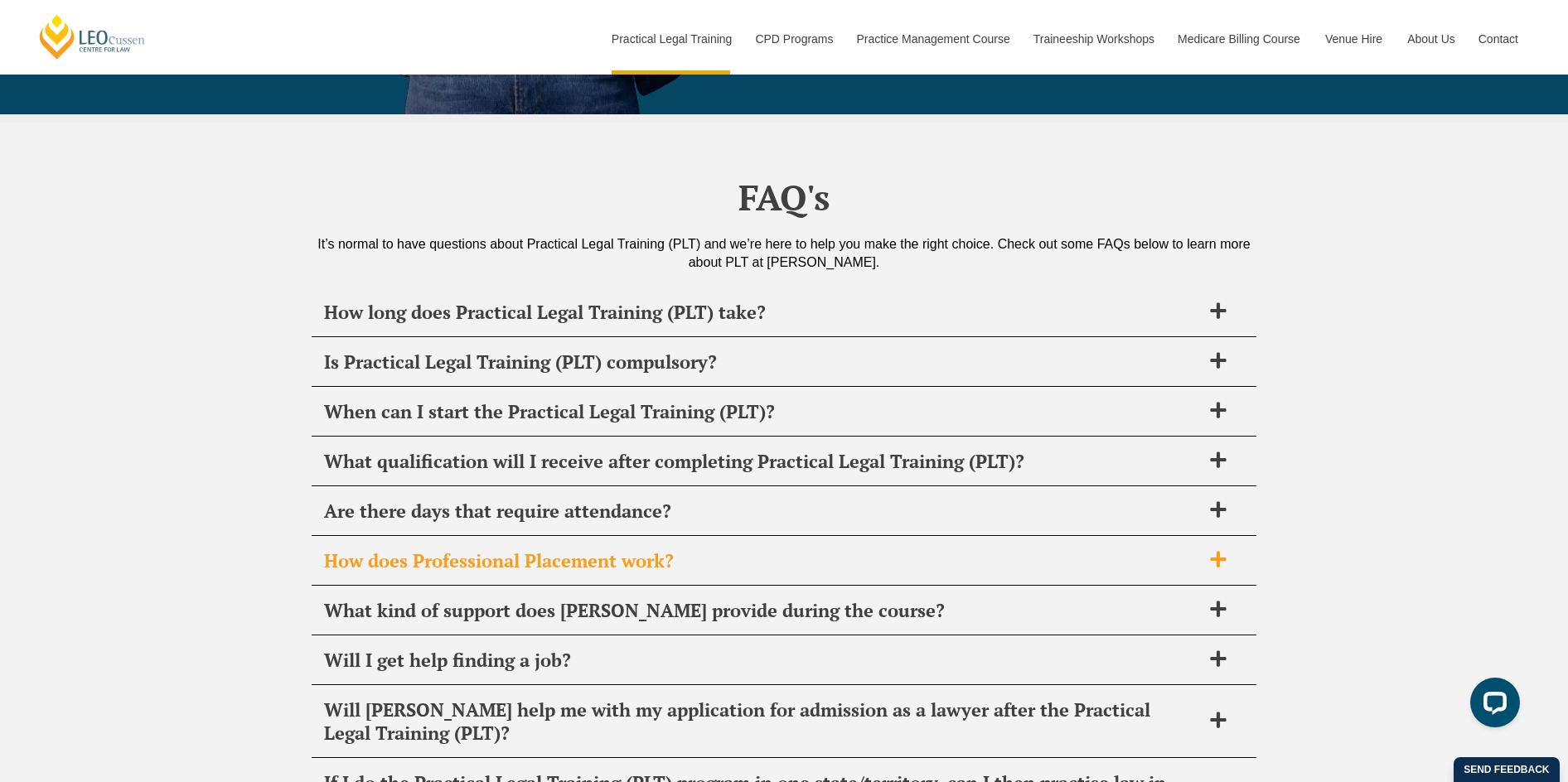
scroll to position [7873, 0]
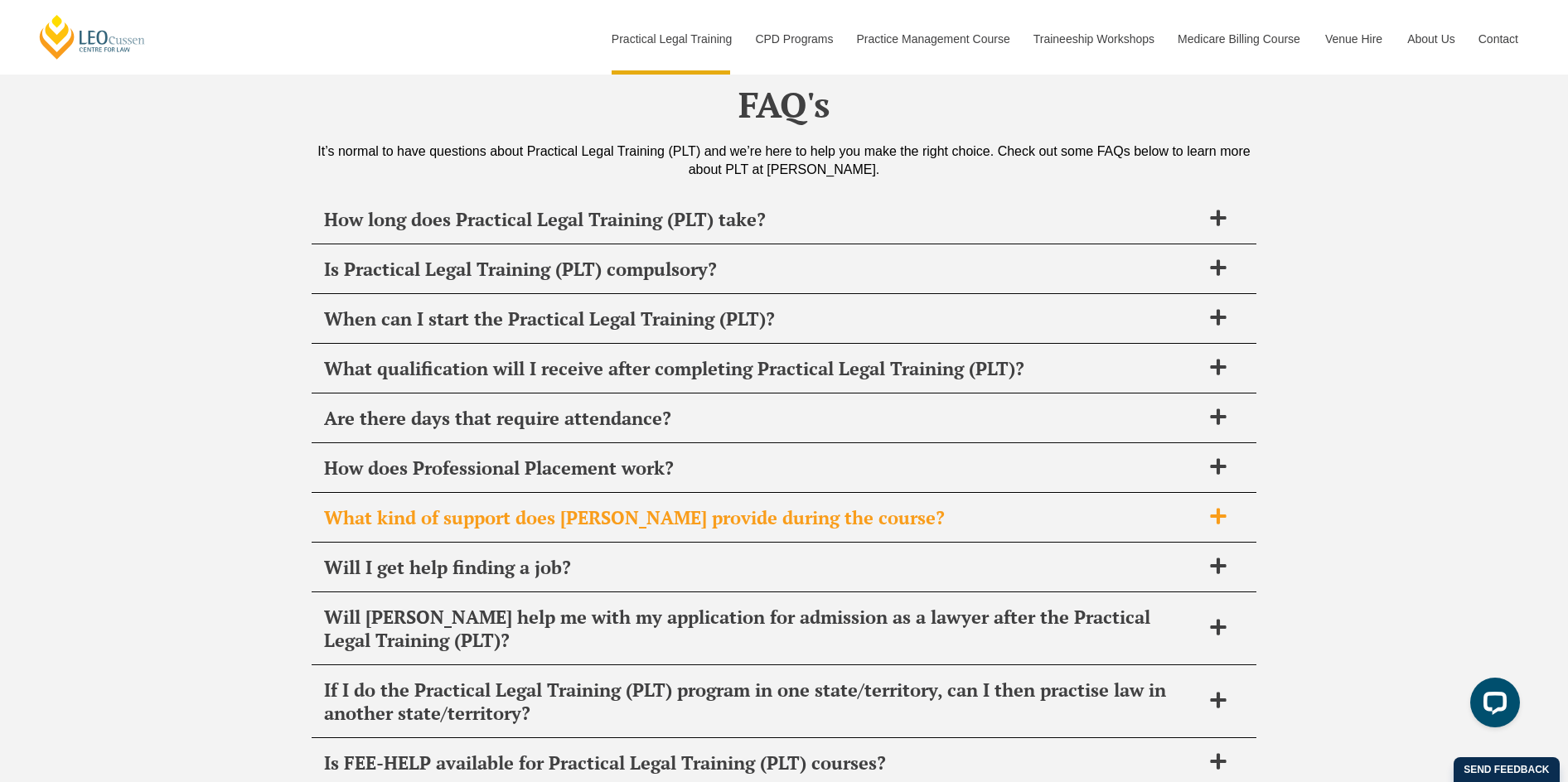
click at [1216, 508] on icon at bounding box center [1217, 516] width 16 height 16
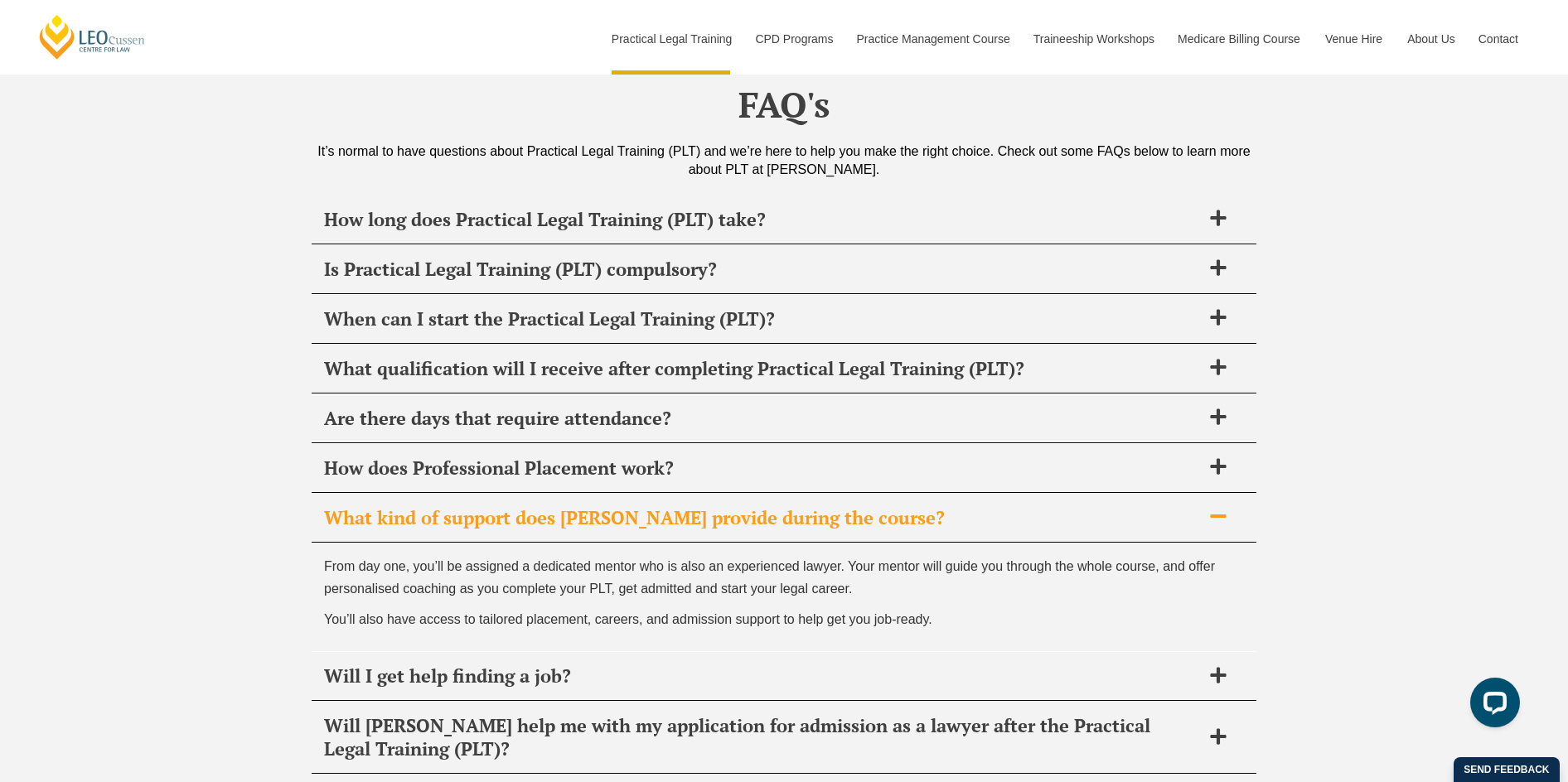
click at [1216, 508] on icon at bounding box center [1218, 517] width 18 height 18
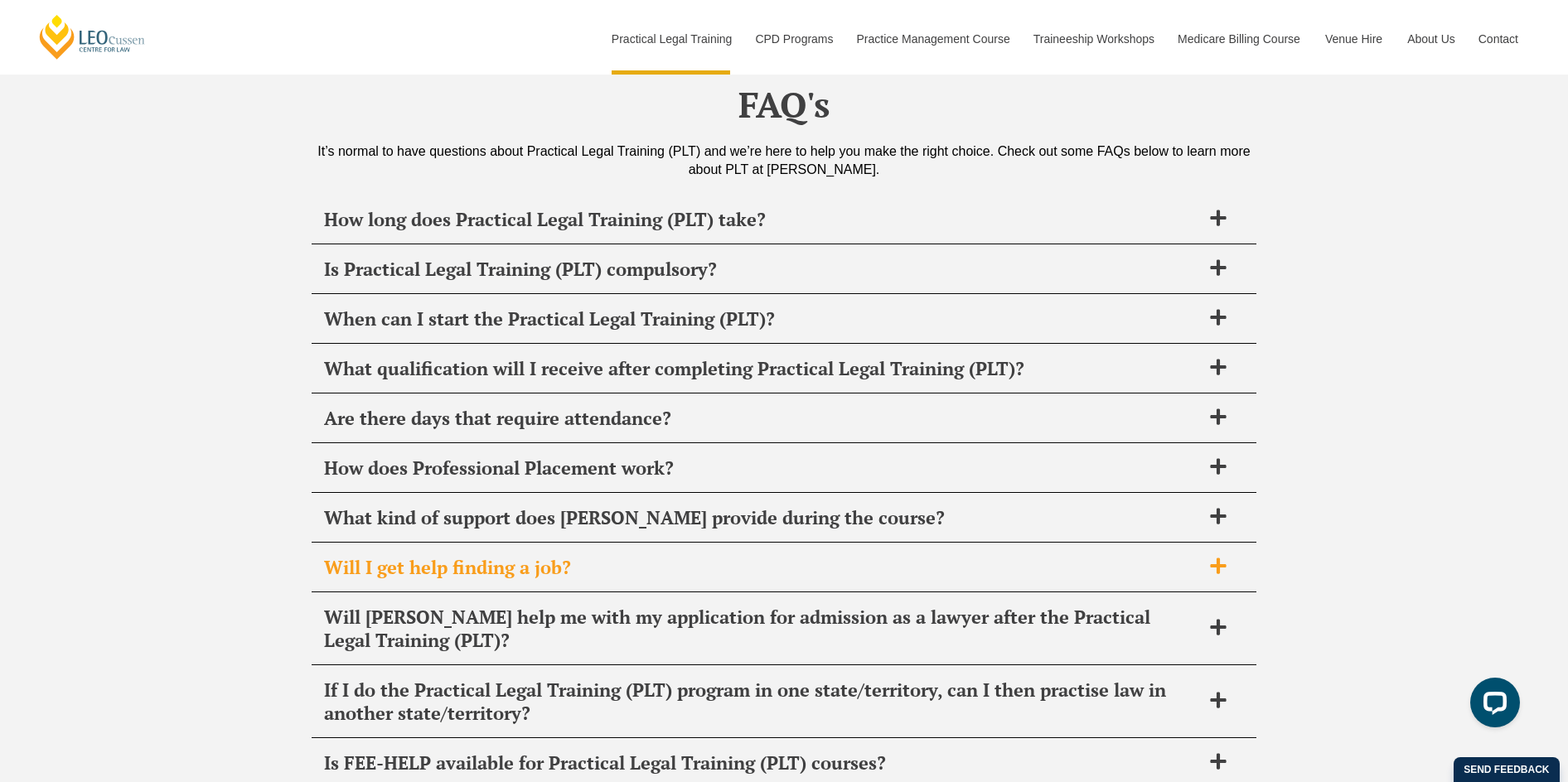
click at [1216, 557] on icon at bounding box center [1218, 566] width 18 height 18
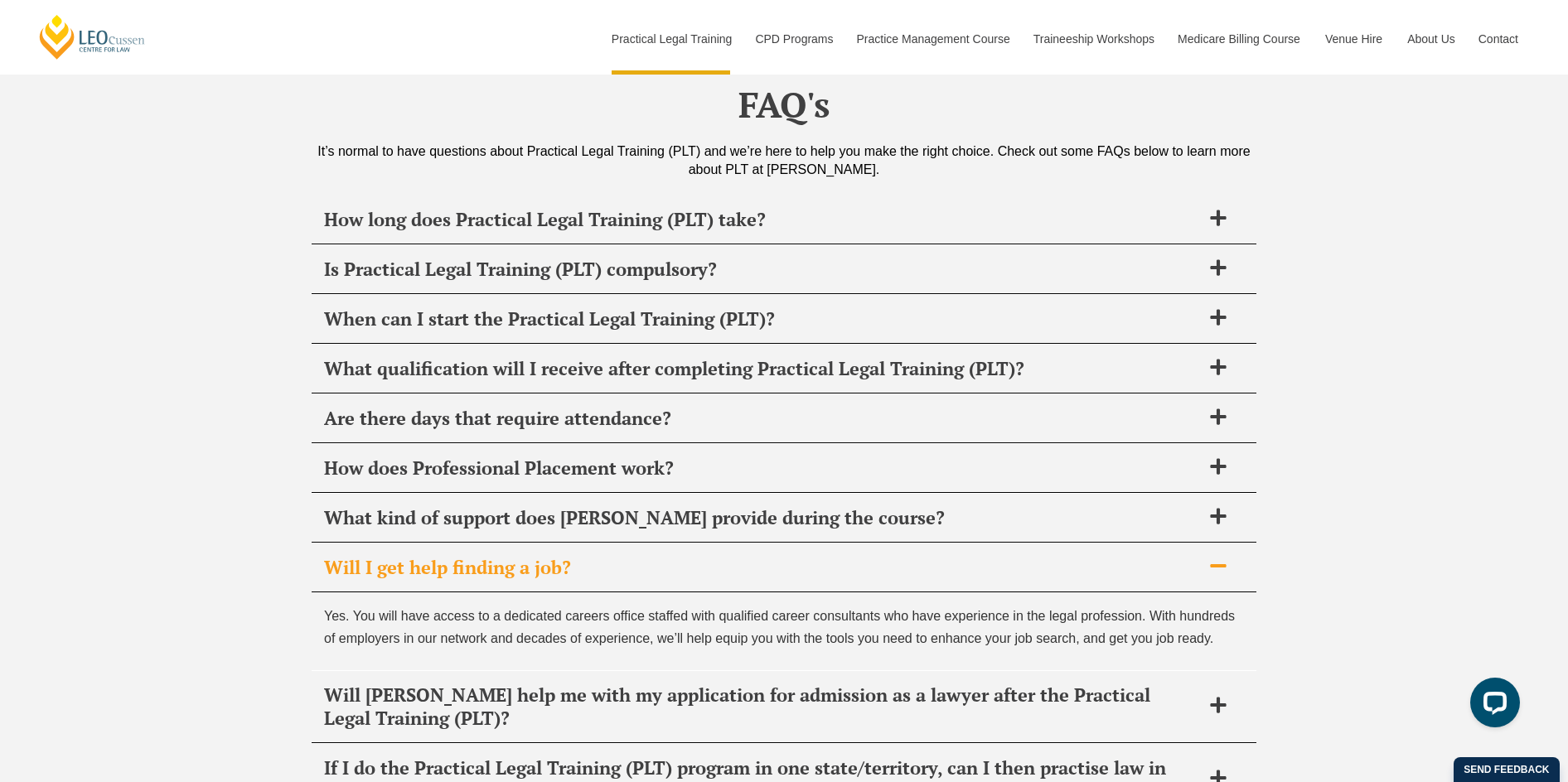
click at [1216, 557] on icon at bounding box center [1218, 566] width 18 height 18
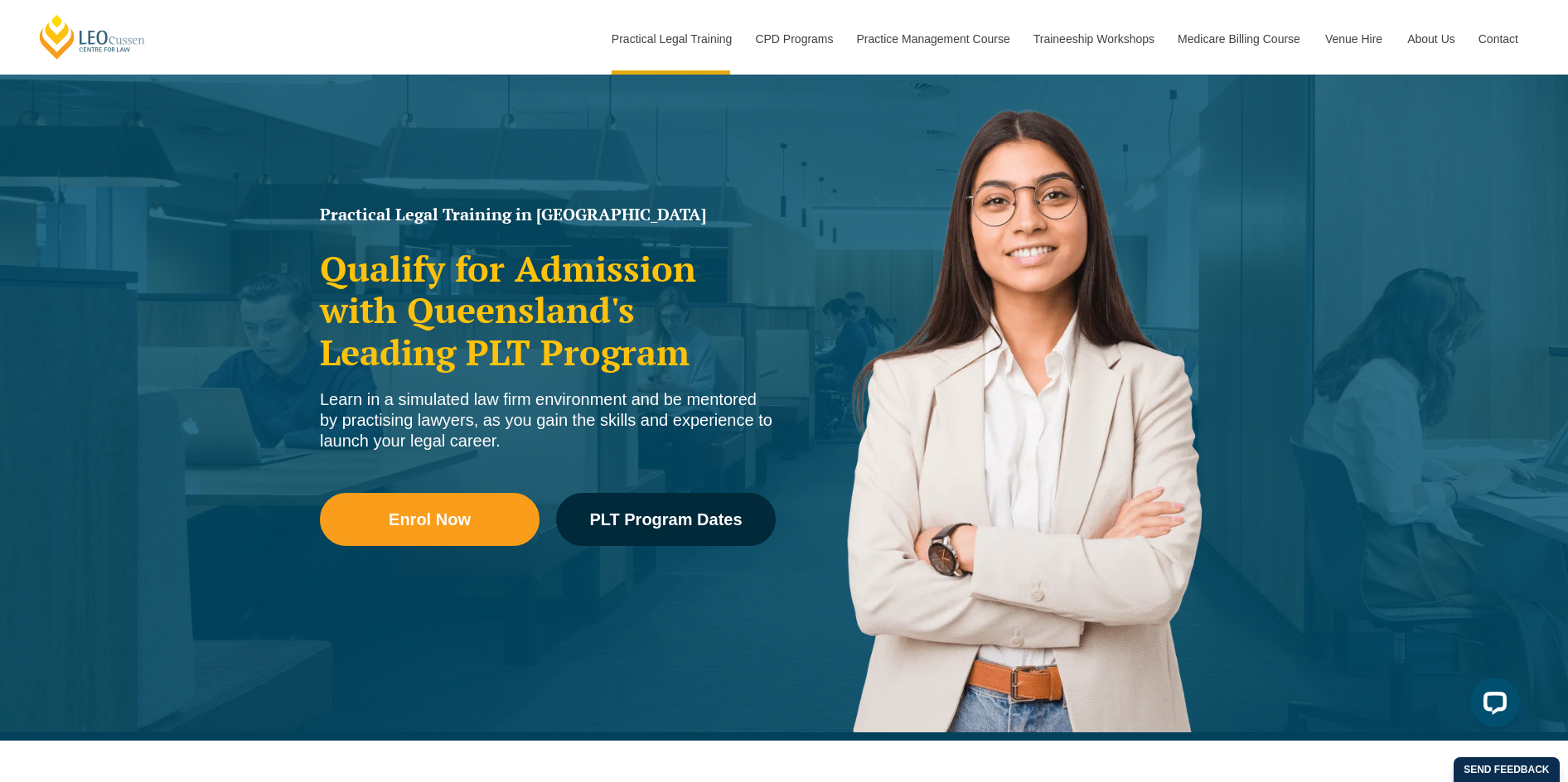
scroll to position [0, 0]
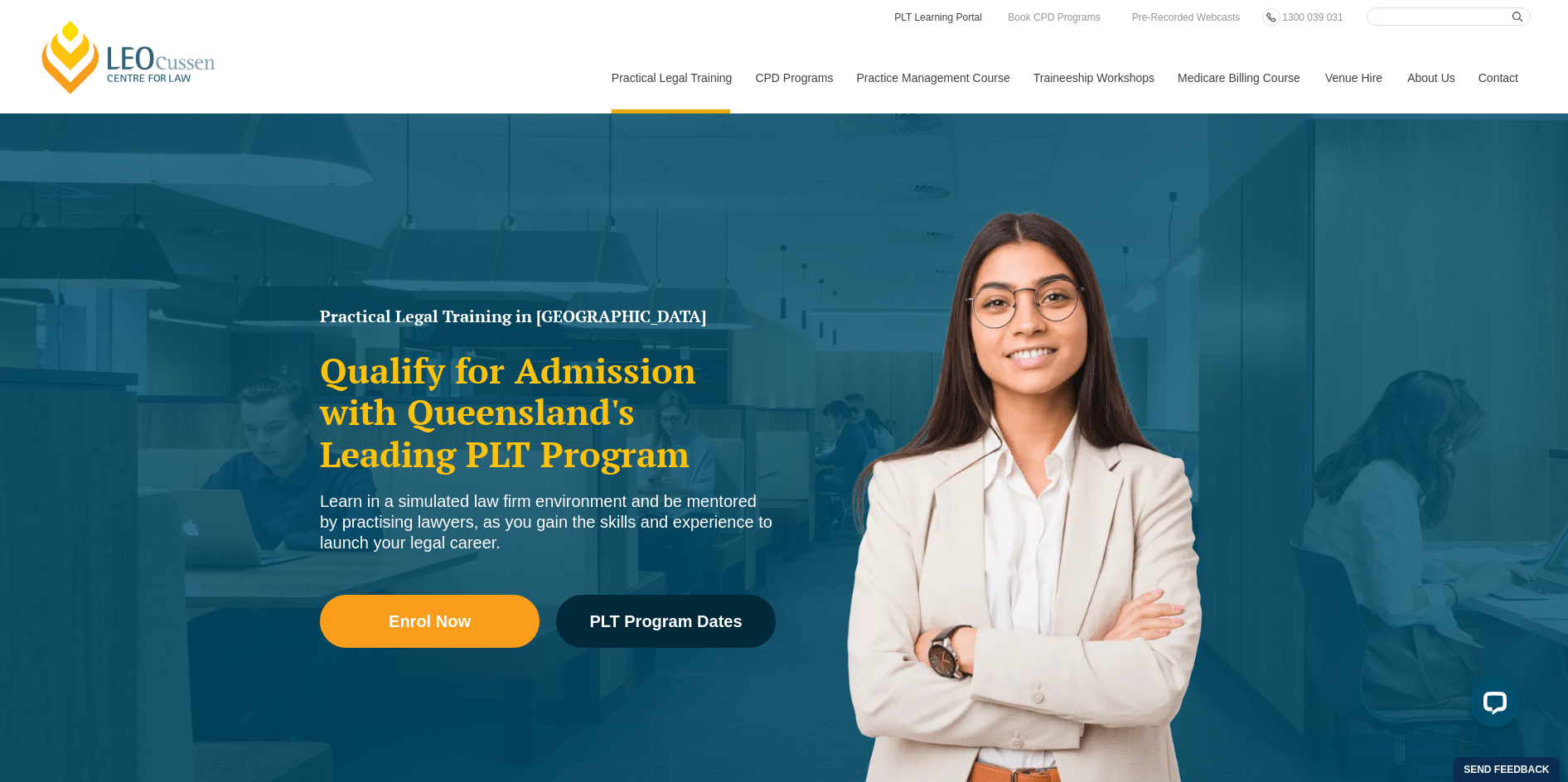
click at [966, 22] on link "PLT Learning Portal" at bounding box center [938, 17] width 91 height 18
